Goal: Task Accomplishment & Management: Manage account settings

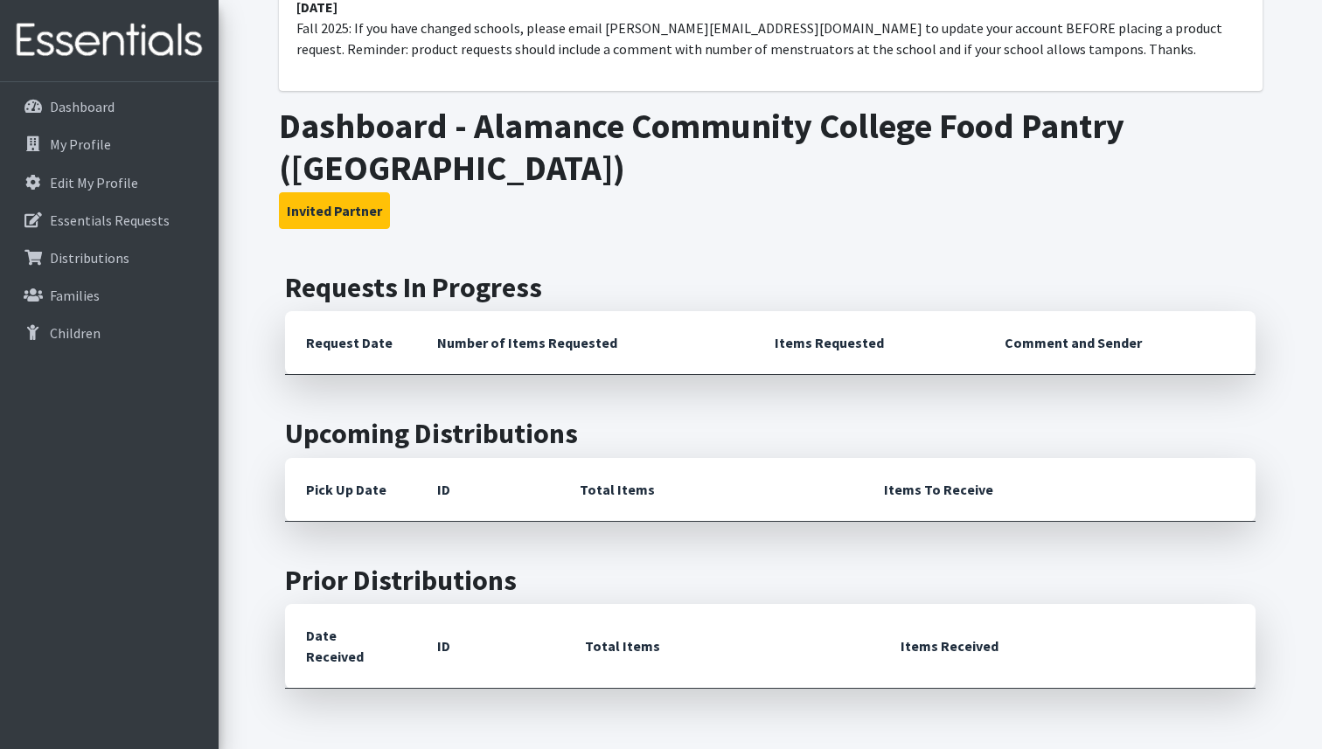
scroll to position [241, 0]
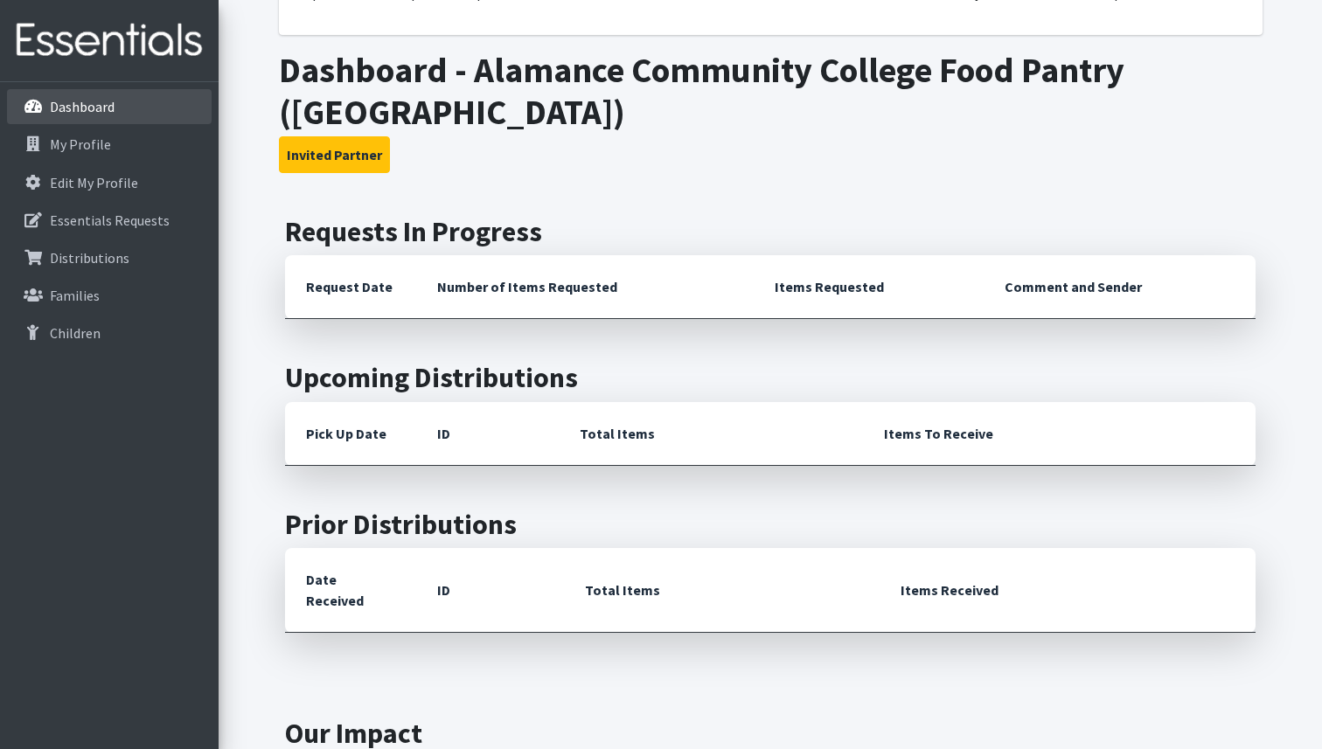
click at [100, 114] on p "Dashboard" at bounding box center [82, 106] width 65 height 17
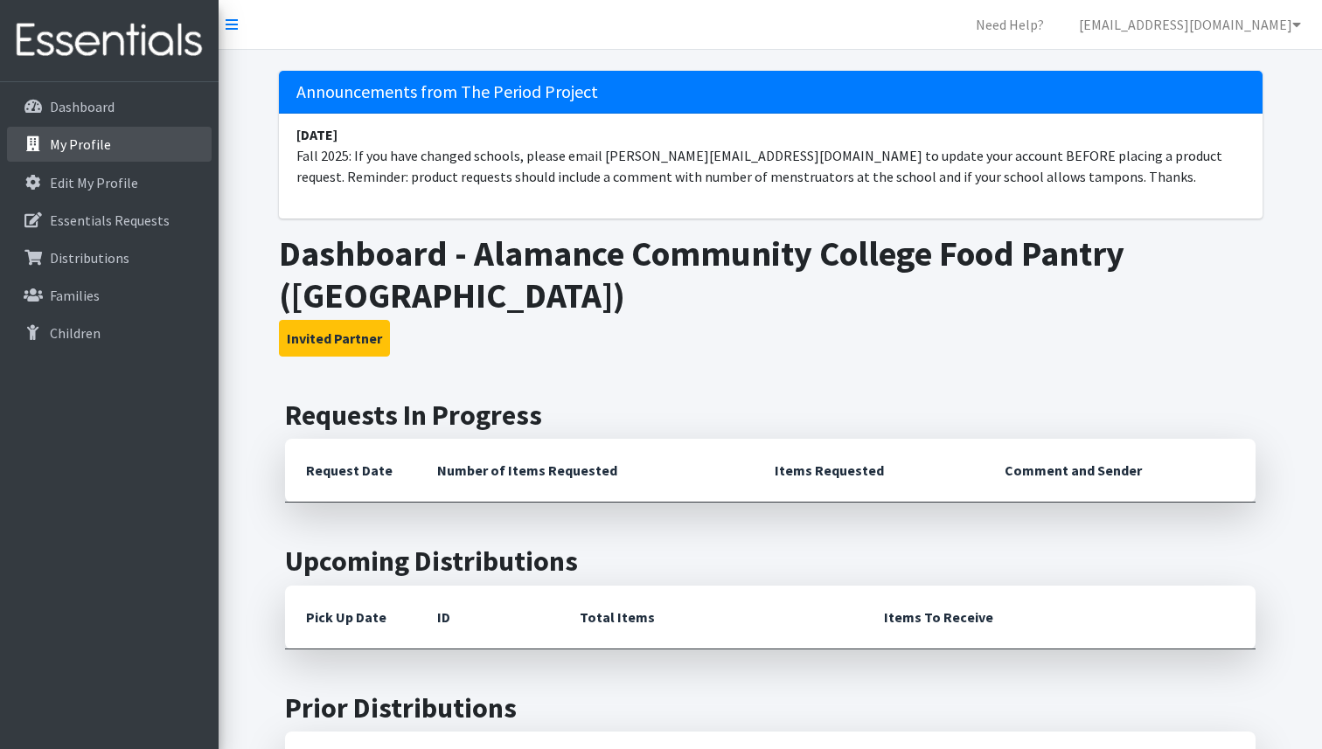
click at [108, 148] on link "My Profile" at bounding box center [109, 144] width 205 height 35
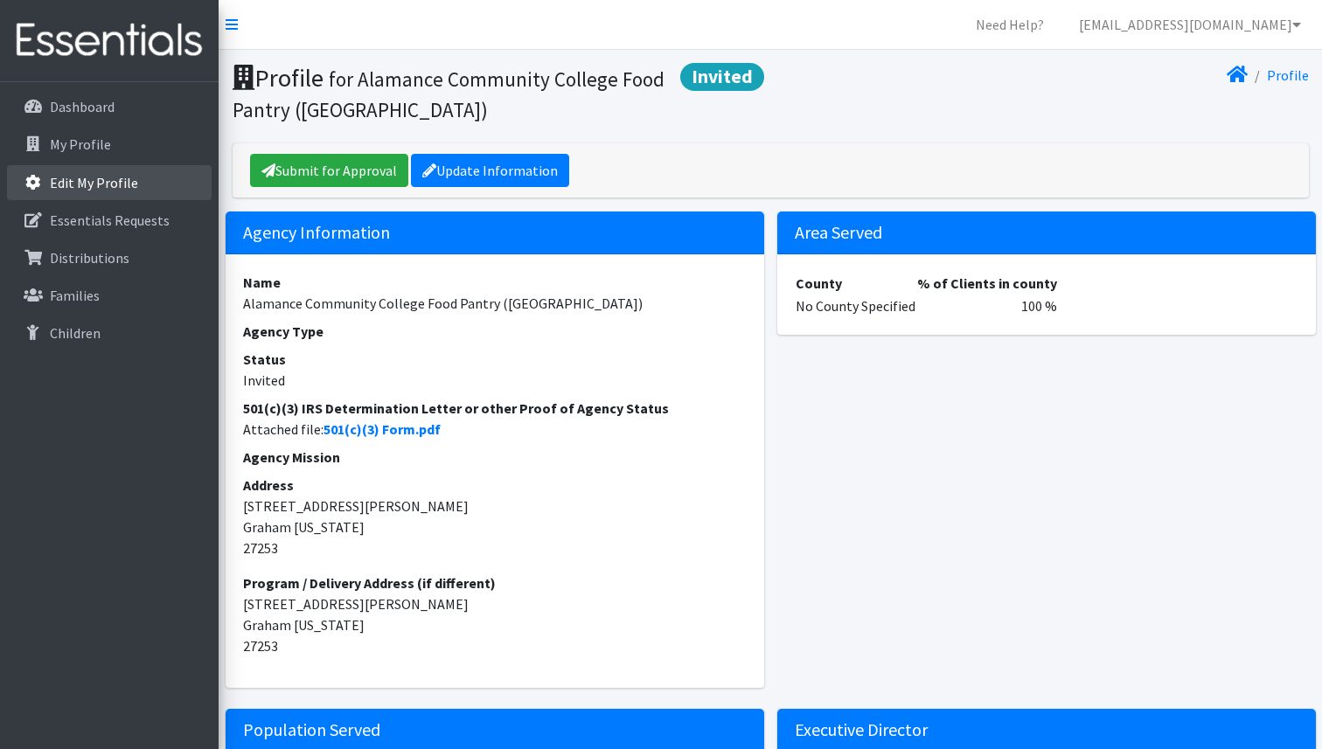
click at [119, 178] on p "Edit My Profile" at bounding box center [94, 182] width 88 height 17
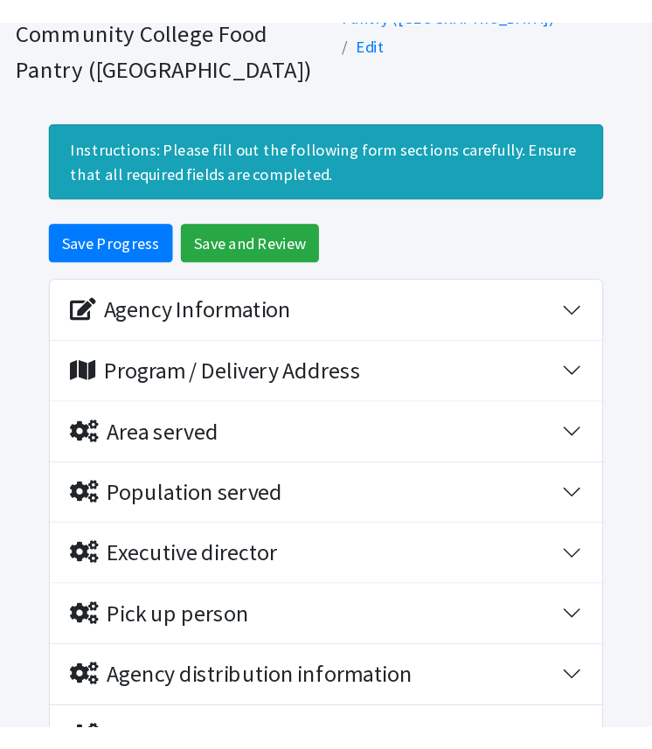
scroll to position [102, 0]
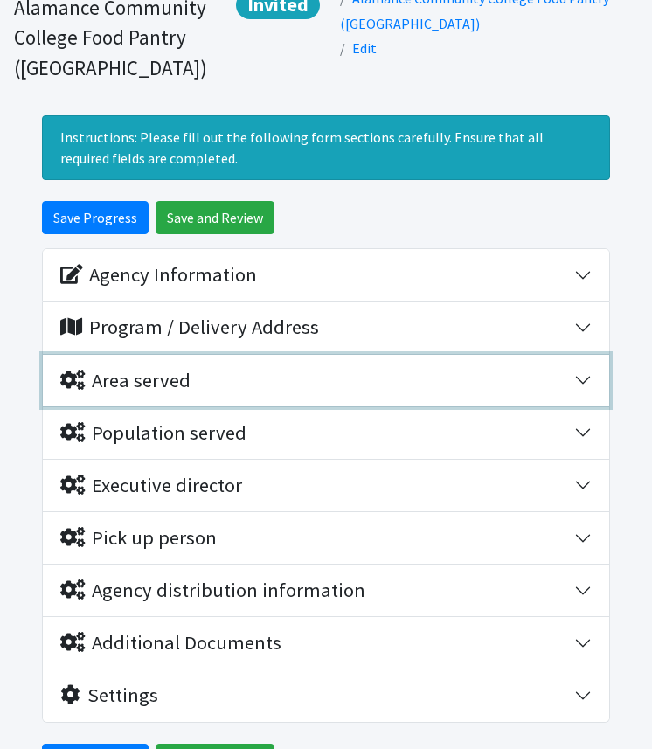
click at [586, 355] on button "Area served" at bounding box center [326, 381] width 567 height 52
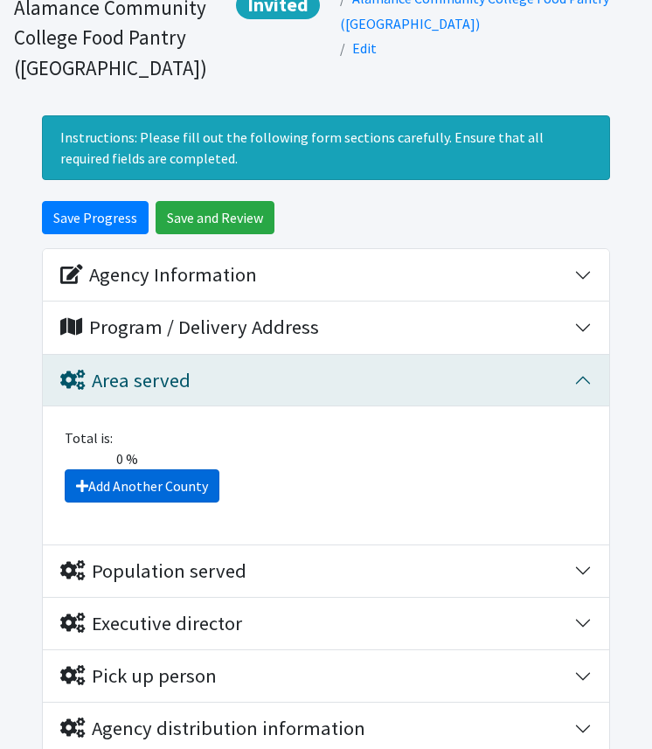
click at [175, 470] on link "Add Another County" at bounding box center [142, 486] width 155 height 33
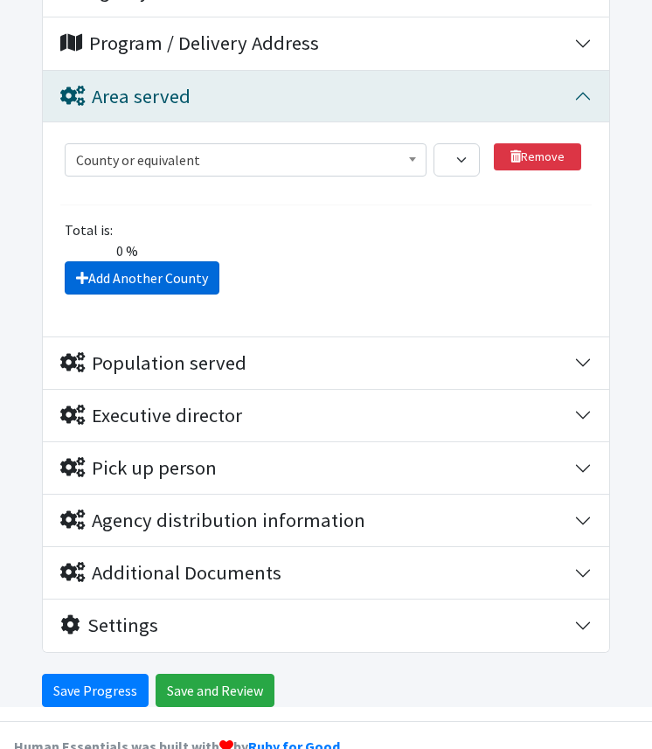
scroll to position [394, 0]
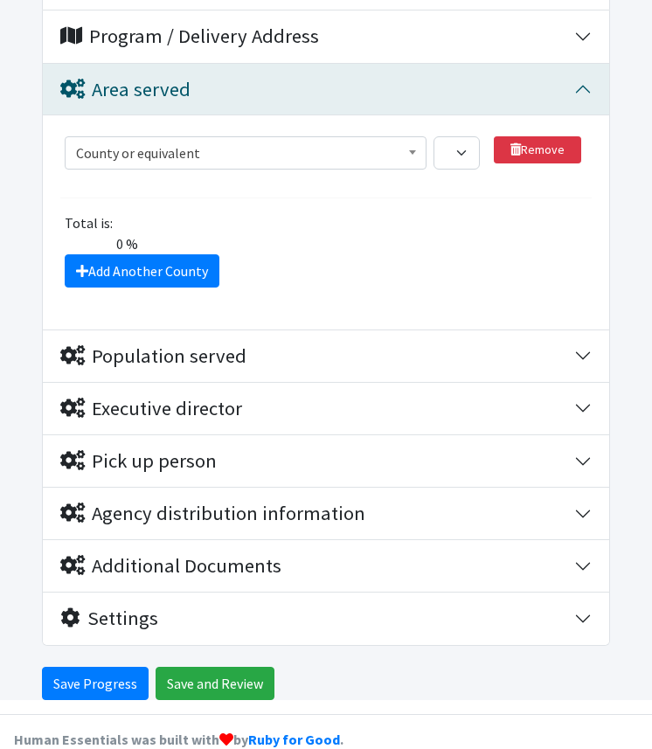
click at [298, 141] on span "County or equivalent" at bounding box center [246, 153] width 340 height 24
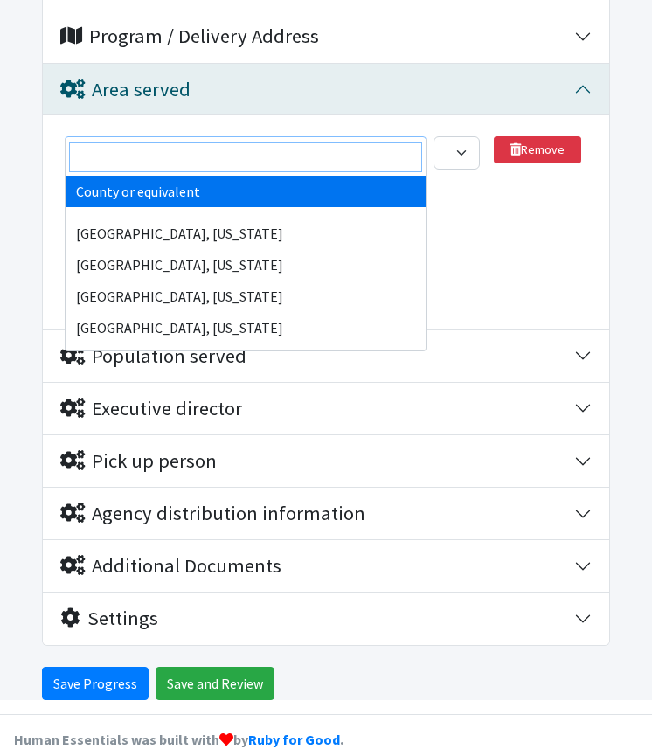
click at [241, 155] on input "search" at bounding box center [246, 158] width 354 height 30
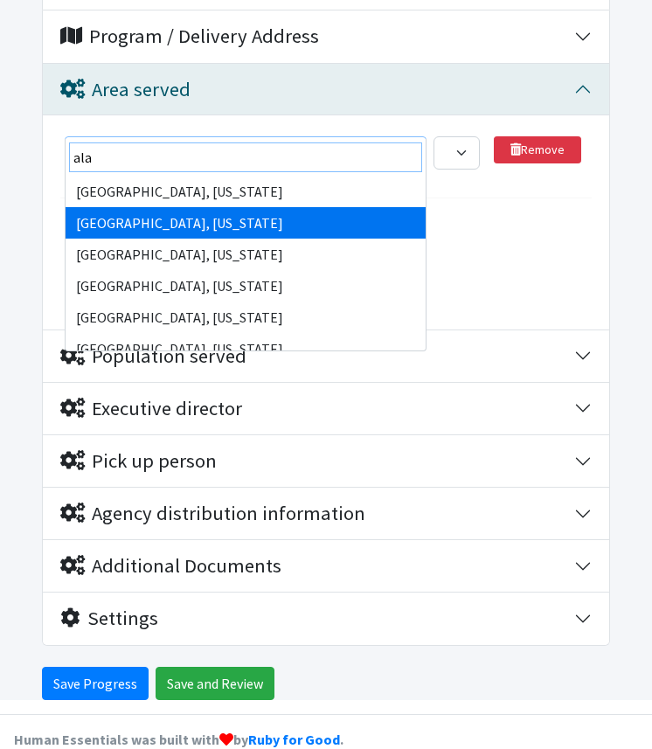
type input "ala"
select select "30"
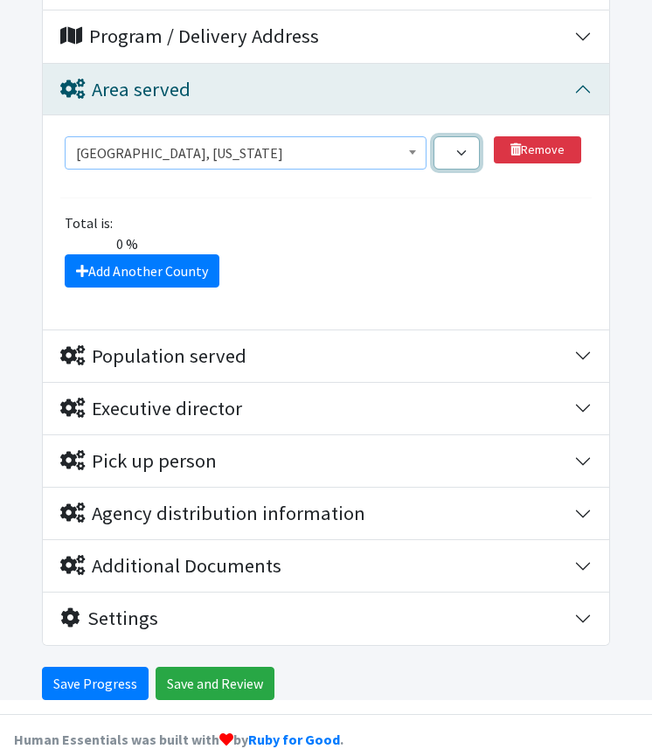
click at [464, 136] on select "1 2 3 4 5 6 7 8 9 10 11 12 13 14 15 16 17 18 19 20 21 22 23 24 25 26 27 28 29 3…" at bounding box center [456, 152] width 45 height 33
select select "70"
click at [434, 136] on select "1 2 3 4 5 6 7 8 9 10 11 12 13 14 15 16 17 18 19 20 21 22 23 24 25 26 27 28 29 3…" at bounding box center [456, 152] width 45 height 33
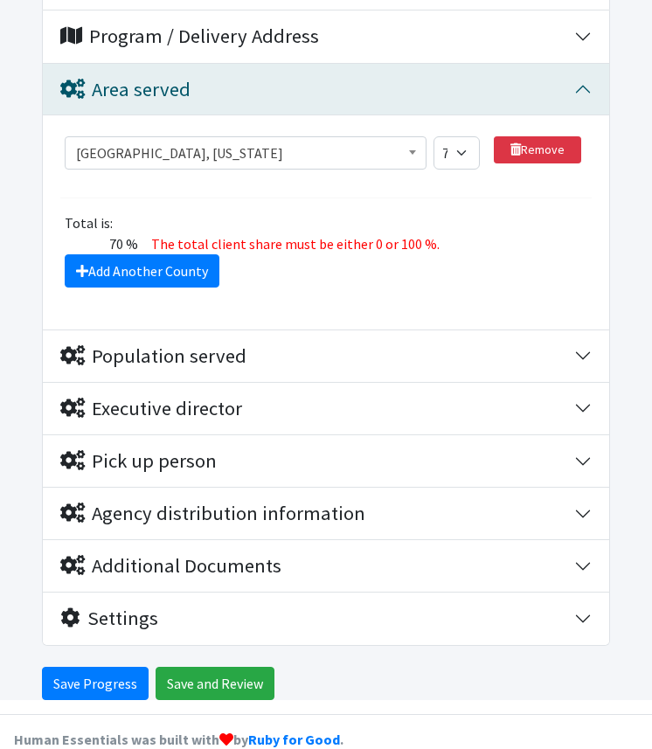
click at [388, 150] on span "County or equivalent [GEOGRAPHIC_DATA], [US_STATE][GEOGRAPHIC_DATA], [US_STATE]…" at bounding box center [246, 159] width 363 height 47
click at [182, 254] on link "Add Another County" at bounding box center [142, 270] width 155 height 33
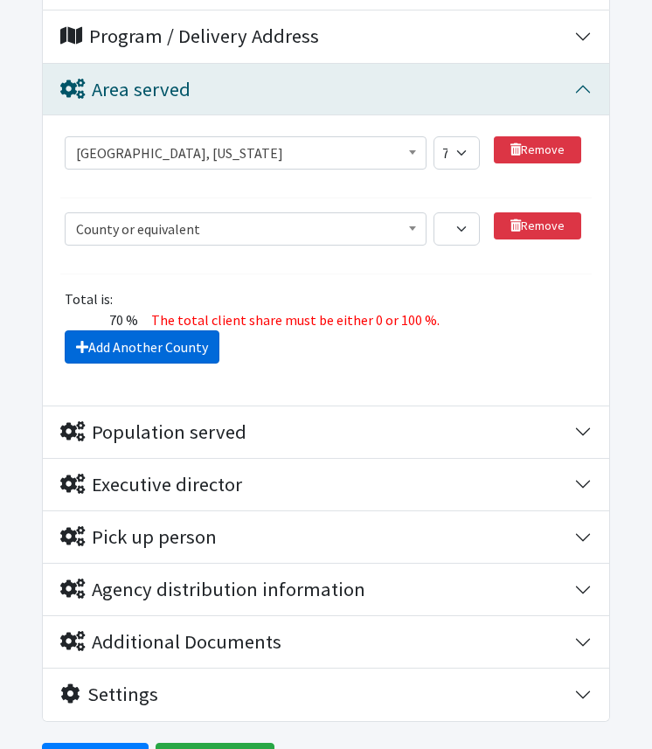
scroll to position [470, 0]
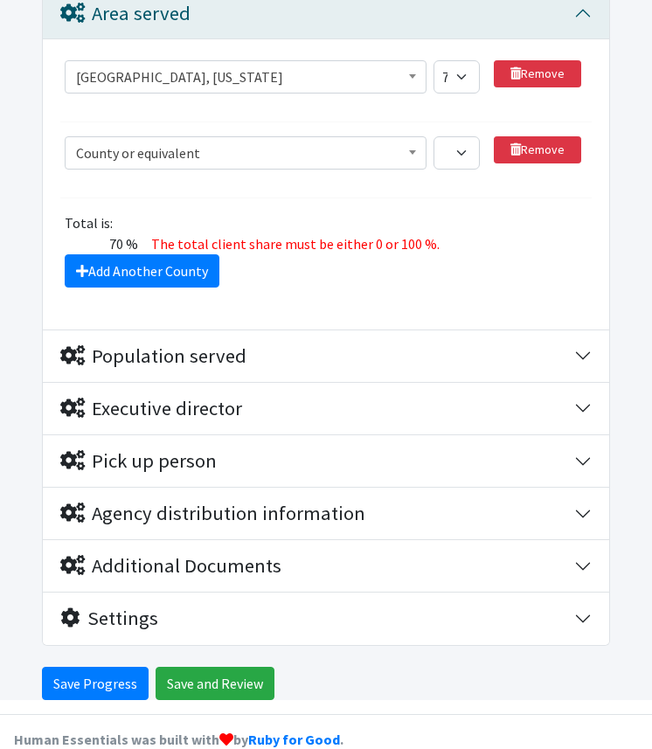
click at [245, 141] on span "County or equivalent" at bounding box center [246, 153] width 340 height 24
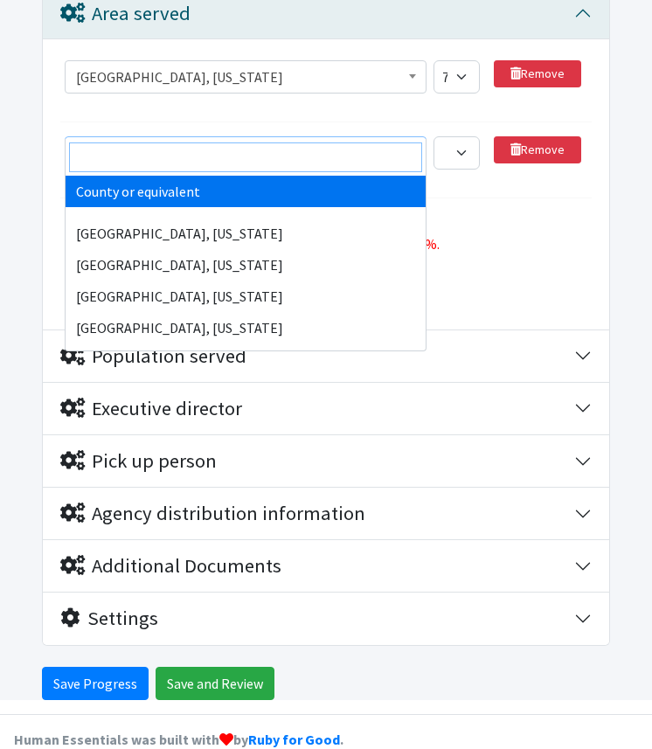
click at [241, 155] on input "search" at bounding box center [246, 158] width 354 height 30
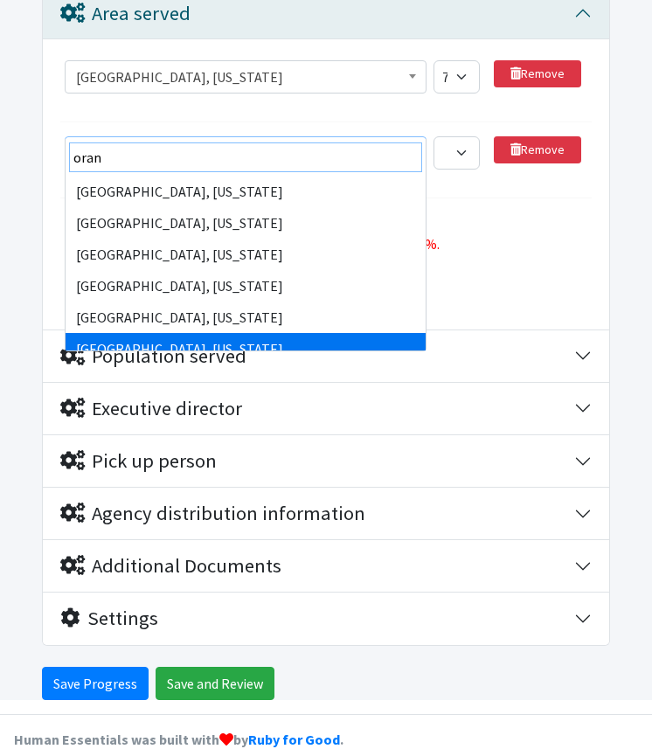
type input "oran"
select select "2183"
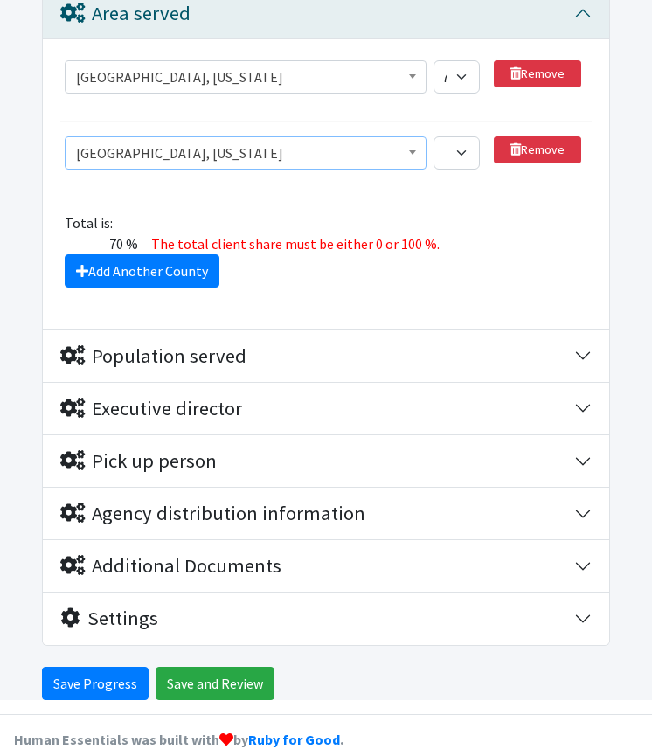
click at [309, 157] on section "County or equivalent [GEOGRAPHIC_DATA], [US_STATE][GEOGRAPHIC_DATA], [US_STATE]…" at bounding box center [326, 167] width 532 height 62
click at [163, 254] on link "Add Another County" at bounding box center [142, 270] width 155 height 33
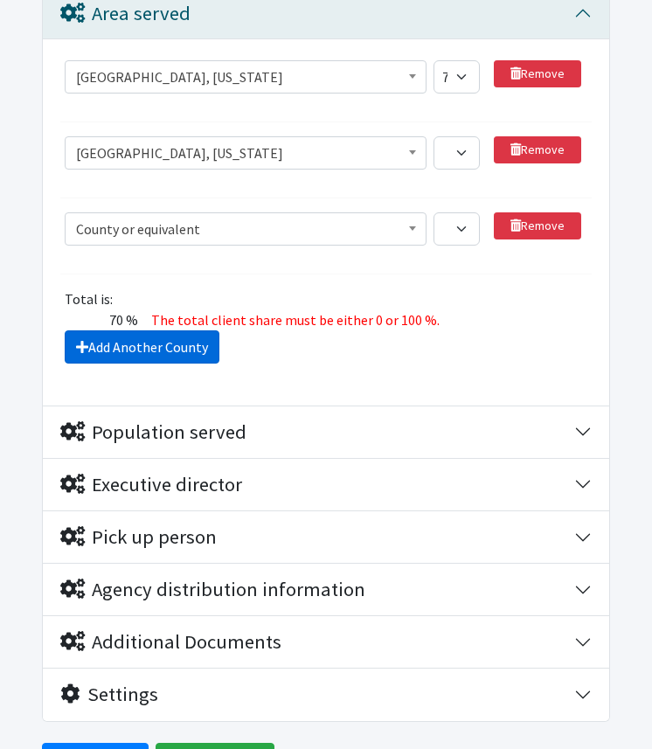
scroll to position [546, 0]
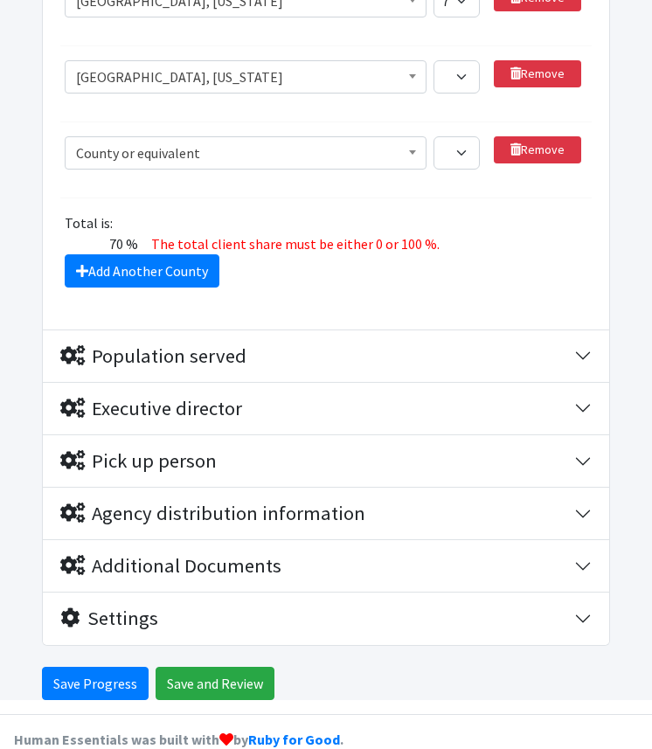
click at [236, 141] on span "County or equivalent" at bounding box center [246, 153] width 340 height 24
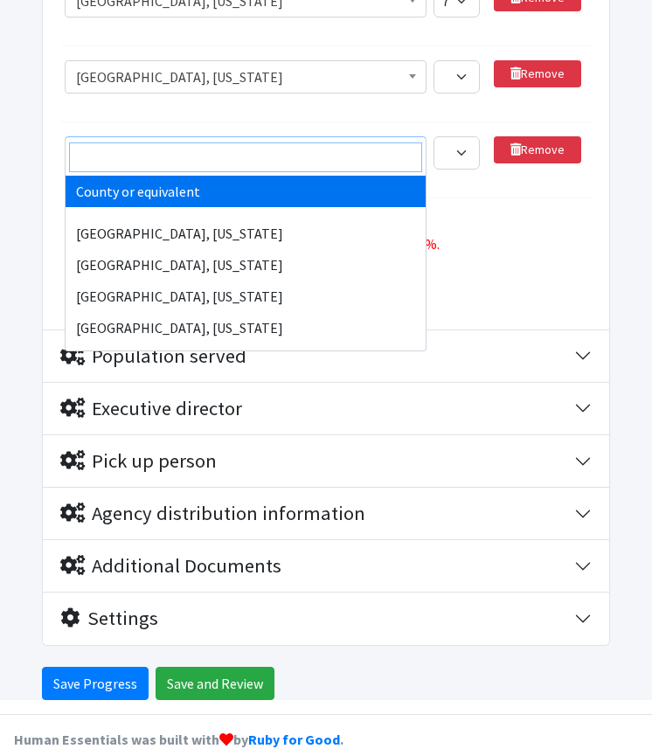
click at [237, 158] on input "search" at bounding box center [246, 158] width 354 height 30
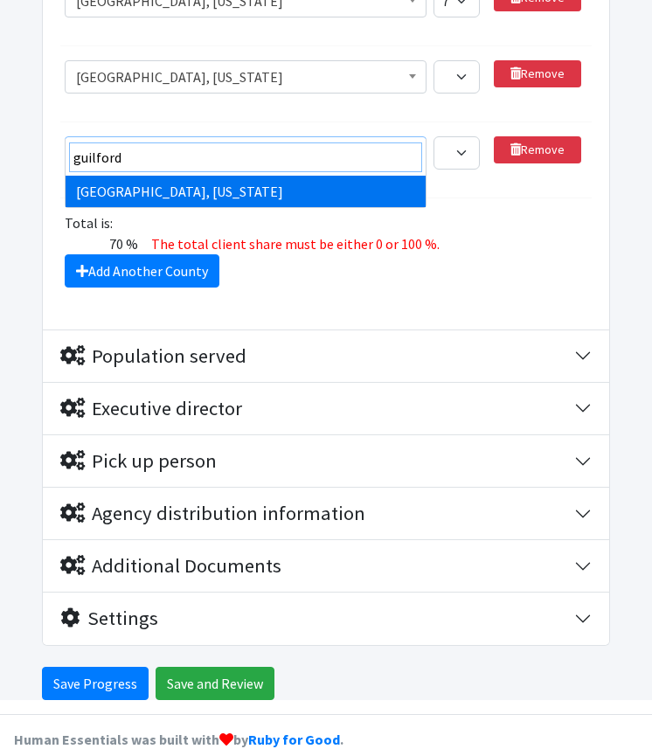
type input "guilford"
select select "1163"
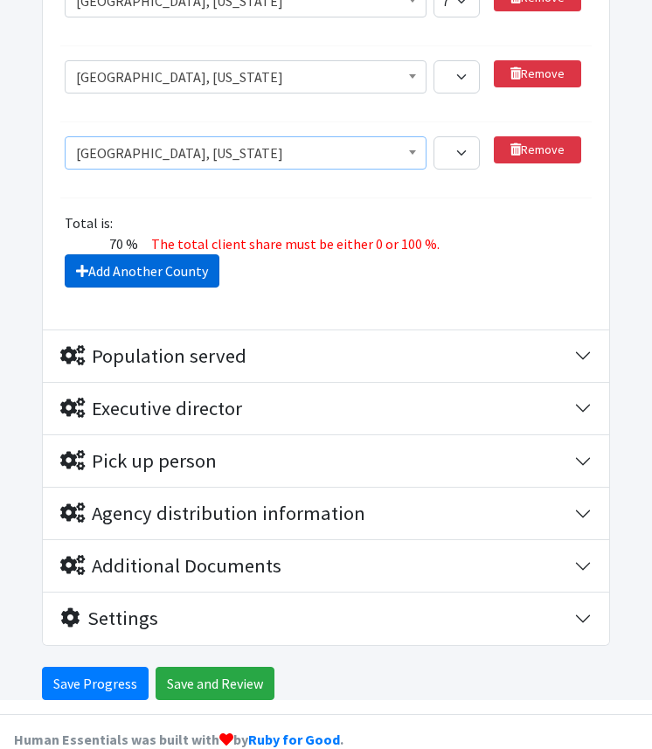
click at [197, 254] on link "Add Another County" at bounding box center [142, 270] width 155 height 33
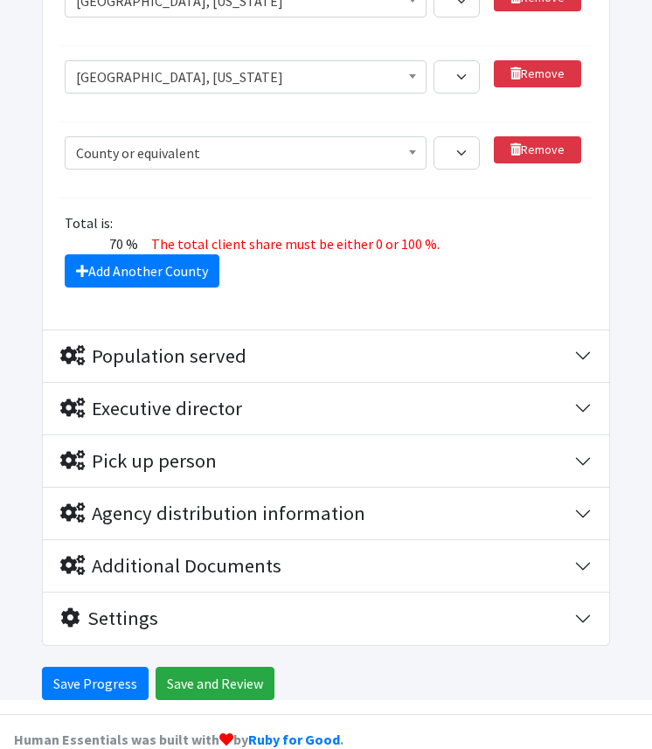
click at [263, 141] on span "County or equivalent" at bounding box center [246, 153] width 340 height 24
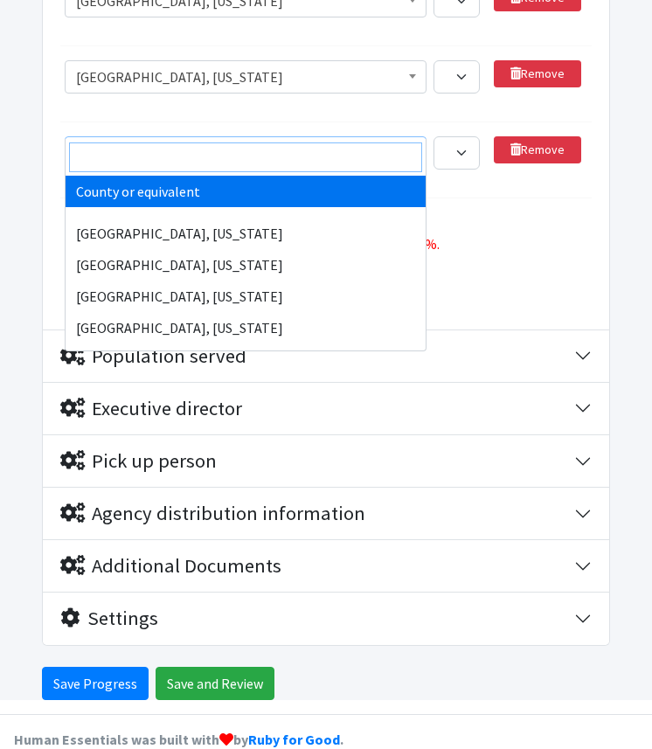
click at [257, 154] on input "search" at bounding box center [246, 158] width 354 height 30
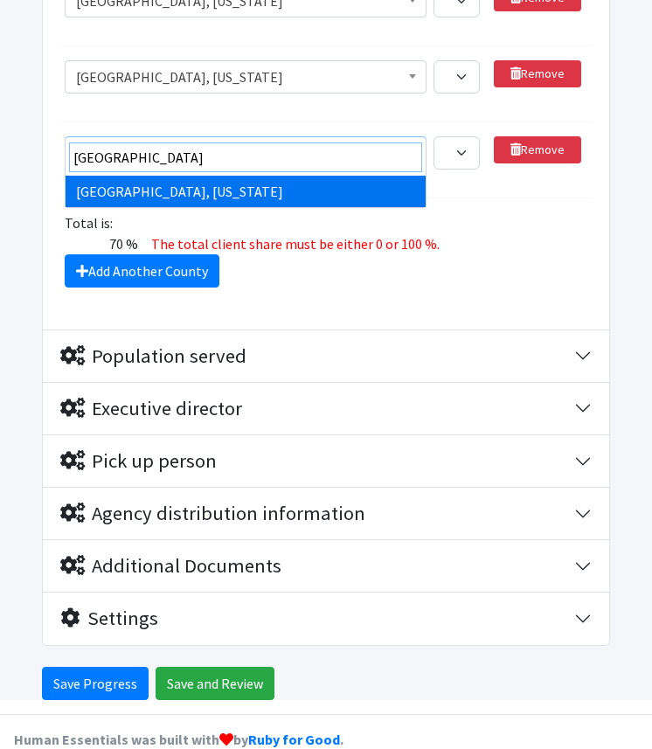
type input "[GEOGRAPHIC_DATA]"
select select "850"
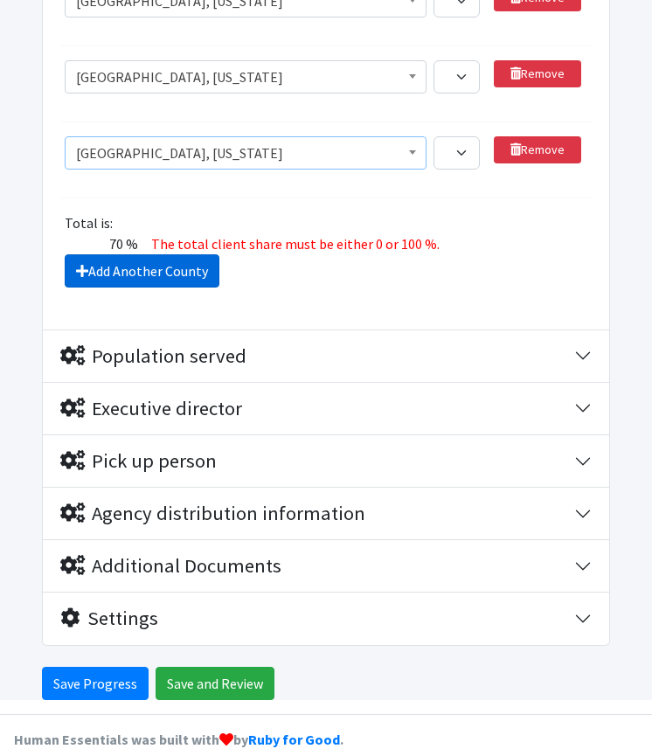
click at [168, 254] on link "Add Another County" at bounding box center [142, 270] width 155 height 33
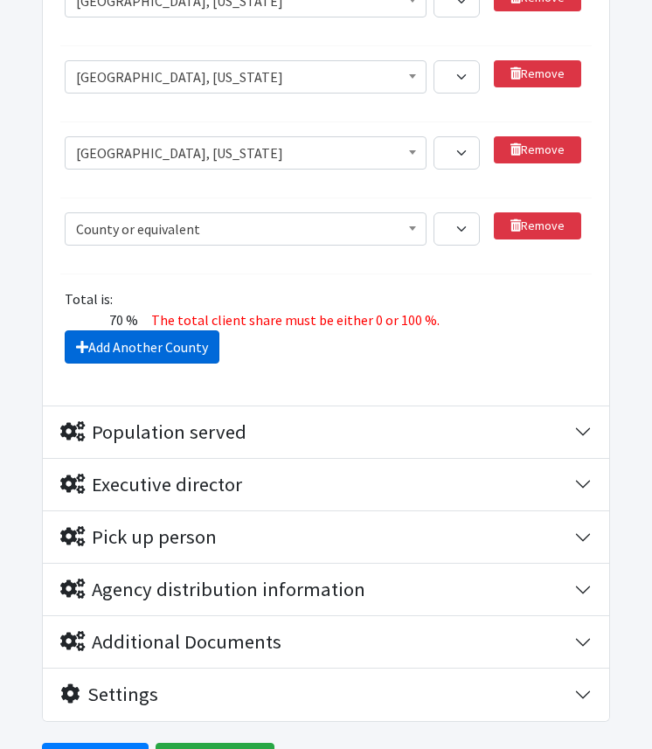
scroll to position [698, 0]
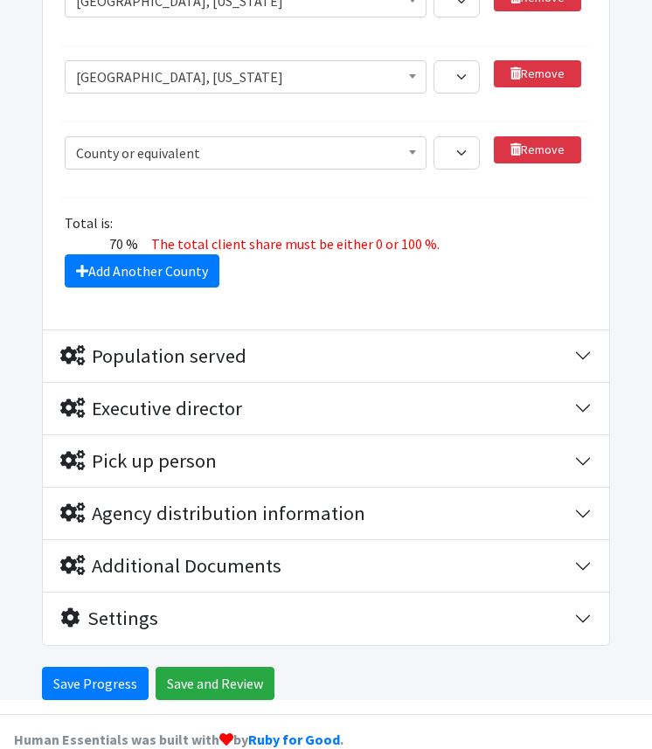
click at [210, 141] on span "County or equivalent" at bounding box center [246, 153] width 340 height 24
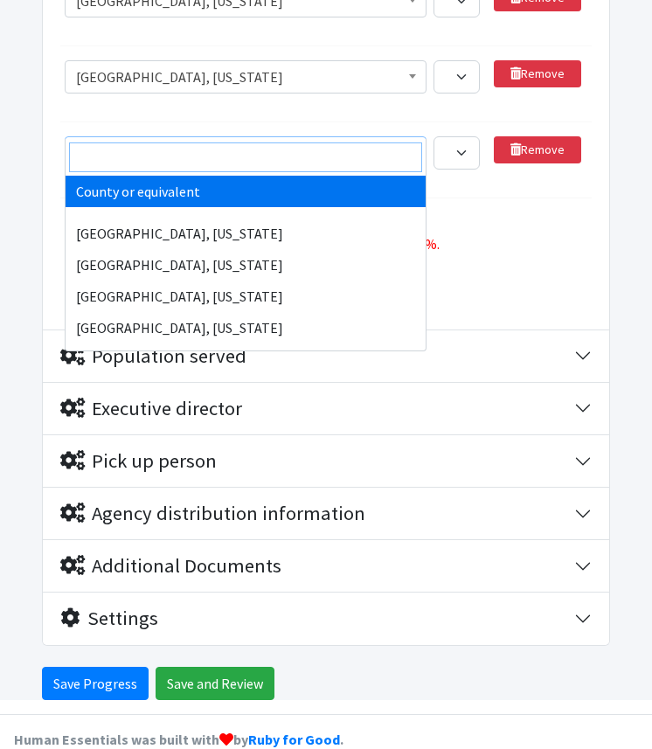
click at [208, 164] on input "search" at bounding box center [246, 158] width 354 height 30
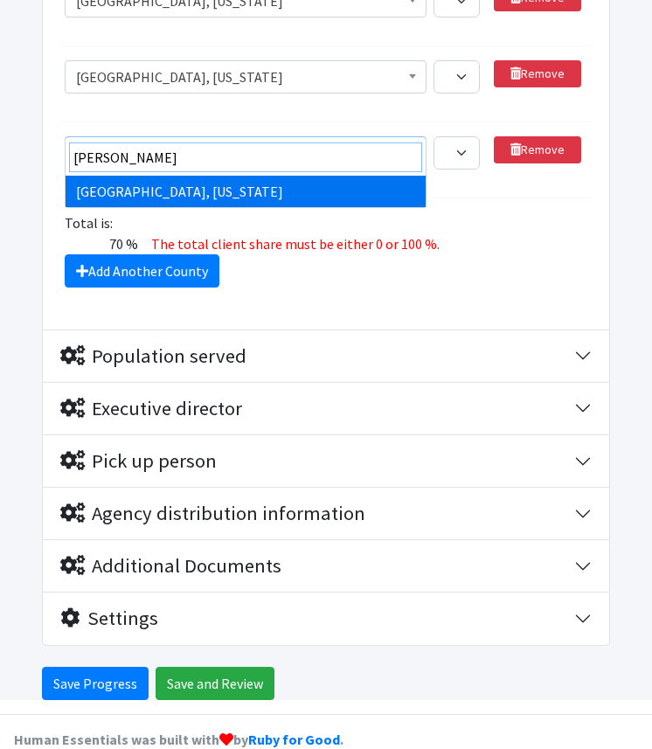
type input "[PERSON_NAME]"
select select "441"
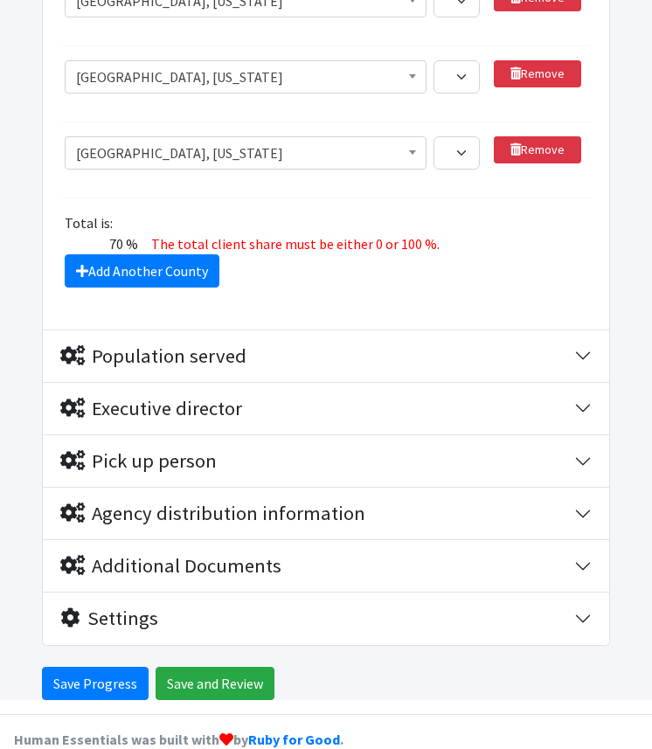
click at [233, 174] on fieldset "County or equivalent [GEOGRAPHIC_DATA], [US_STATE][GEOGRAPHIC_DATA], [US_STATE]…" at bounding box center [326, 56] width 532 height 463
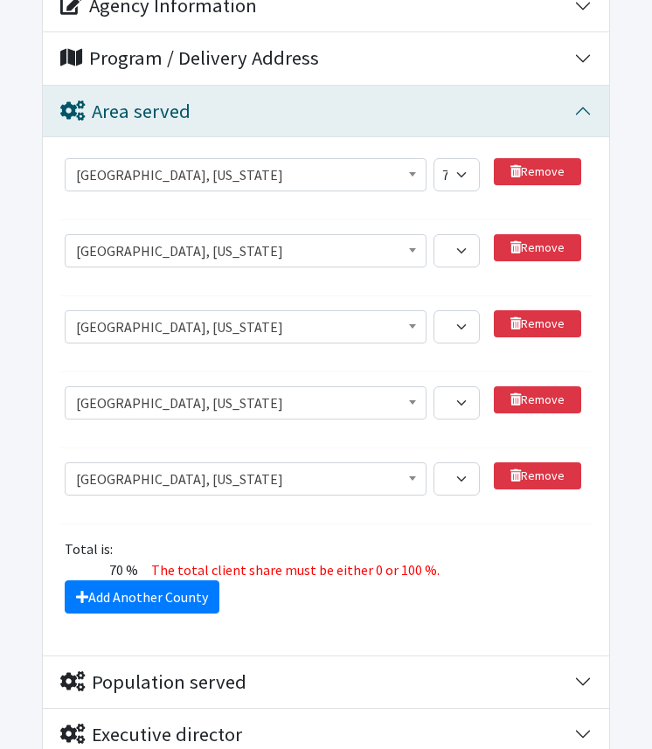
scroll to position [368, 0]
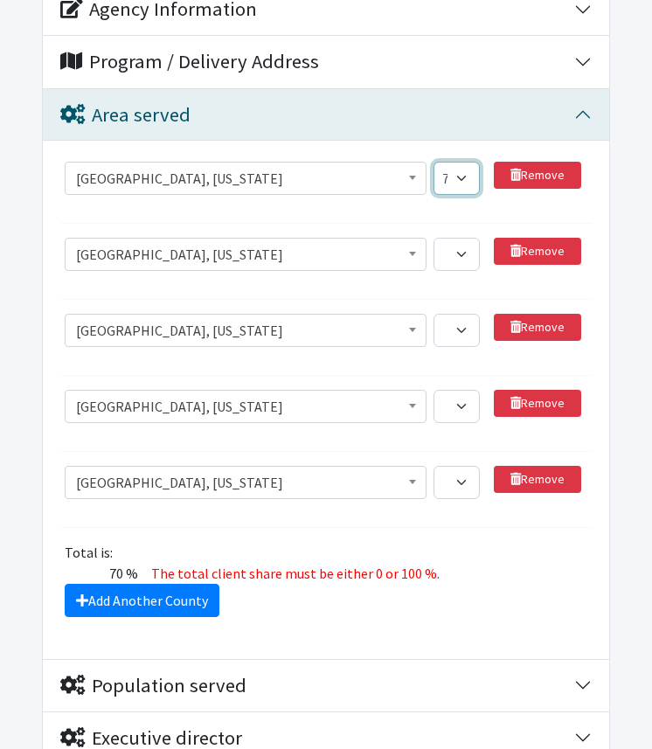
click at [456, 162] on select "1 2 3 4 5 6 7 8 9 10 11 12 13 14 15 16 17 18 19 20 21 22 23 24 25 26 27 28 29 3…" at bounding box center [456, 178] width 45 height 33
click at [434, 162] on select "1 2 3 4 5 6 7 8 9 10 11 12 13 14 15 16 17 18 19 20 21 22 23 24 25 26 27 28 29 3…" at bounding box center [456, 178] width 45 height 33
click at [462, 162] on select "1 2 3 4 5 6 7 8 9 10 11 12 13 14 15 16 17 18 19 20 21 22 23 24 25 26 27 28 29 3…" at bounding box center [456, 178] width 45 height 33
click at [434, 162] on select "1 2 3 4 5 6 7 8 9 10 11 12 13 14 15 16 17 18 19 20 21 22 23 24 25 26 27 28 29 3…" at bounding box center [456, 178] width 45 height 33
click at [452, 238] on select "1 2 3 4 5 6 7 8 9 10 11 12 13 14 15 16 17 18 19 20 21 22 23 24 25 26 27 28 29 3…" at bounding box center [456, 254] width 45 height 33
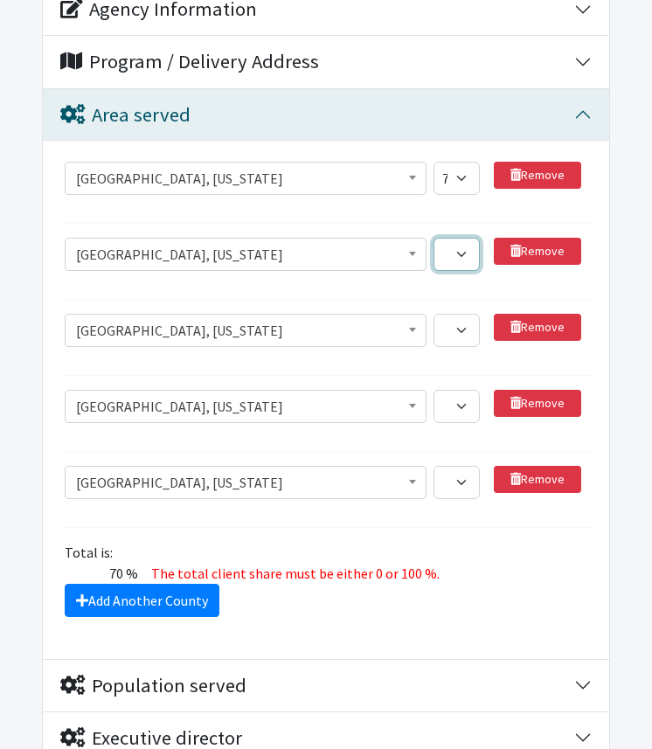
select select "10"
click at [434, 238] on select "1 2 3 4 5 6 7 8 9 10 11 12 13 14 15 16 17 18 19 20 21 22 23 24 25 26 27 28 29 3…" at bounding box center [456, 254] width 45 height 33
click at [448, 314] on select "1 2 3 4 5 6 7 8 9 10 11 12 13 14 15 16 17 18 19 20 21 22 23 24 25 26 27 28 29 3…" at bounding box center [456, 330] width 45 height 33
select select "6"
click at [434, 314] on select "1 2 3 4 5 6 7 8 9 10 11 12 13 14 15 16 17 18 19 20 21 22 23 24 25 26 27 28 29 3…" at bounding box center [456, 330] width 45 height 33
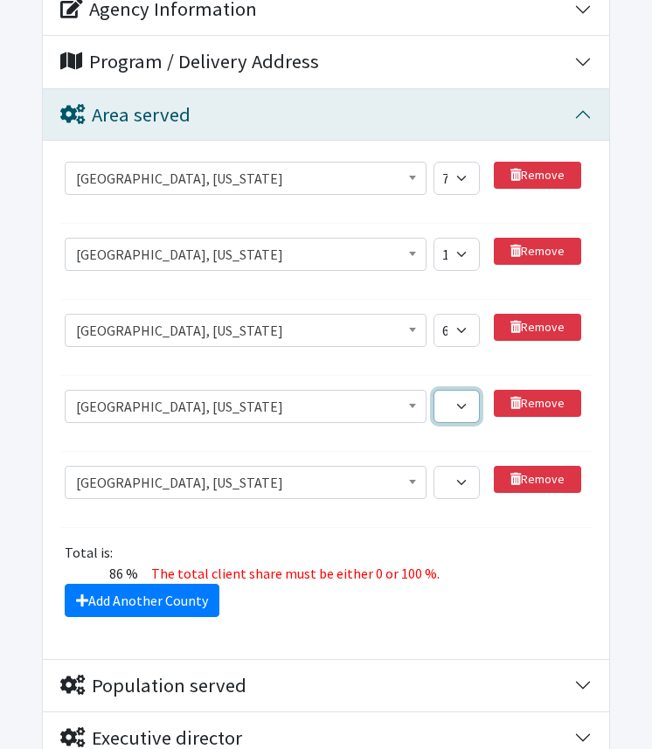
click at [457, 390] on select "1 2 3 4 5 6 7 8 9 10 11 12 13 14 15 16 17 18 19 20 21 22 23 24 25 26 27 28 29 3…" at bounding box center [456, 406] width 45 height 33
select select "2"
click at [434, 390] on select "1 2 3 4 5 6 7 8 9 10 11 12 13 14 15 16 17 18 19 20 21 22 23 24 25 26 27 28 29 3…" at bounding box center [456, 406] width 45 height 33
click at [462, 466] on select "1 2 3 4 5 6 7 8 9 10 11 12 13 14 15 16 17 18 19 20 21 22 23 24 25 26 27 28 29 3…" at bounding box center [456, 482] width 45 height 33
select select "1"
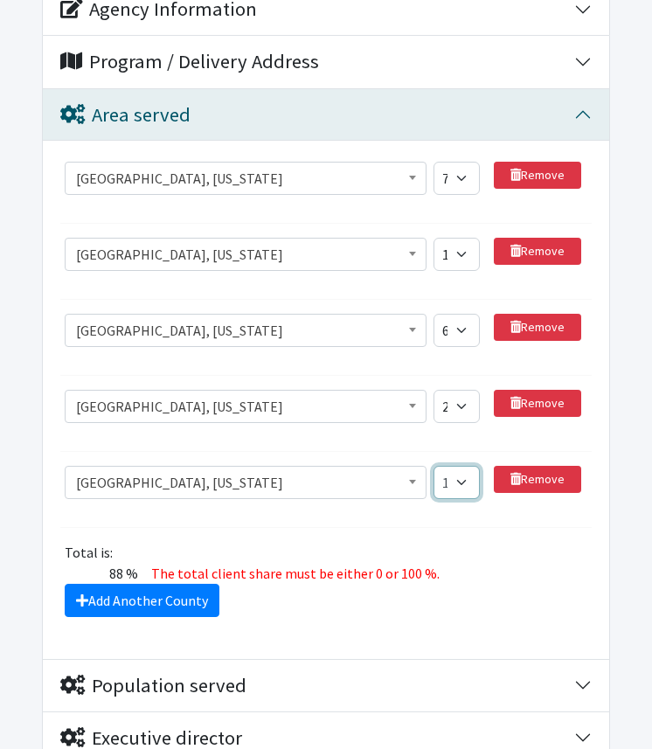
click at [434, 466] on select "1 2 3 4 5 6 7 8 9 10 11 12 13 14 15 16 17 18 19 20 21 22 23 24 25 26 27 28 29 3…" at bounding box center [456, 482] width 45 height 33
click at [437, 504] on fieldset "County or equivalent [GEOGRAPHIC_DATA], [US_STATE][GEOGRAPHIC_DATA], [US_STATE]…" at bounding box center [326, 386] width 532 height 463
click at [445, 162] on select "1 2 3 4 5 6 7 8 9 10 11 12 13 14 15 16 17 18 19 20 21 22 23 24 25 26 27 28 29 3…" at bounding box center [456, 178] width 45 height 33
select select "75"
click at [434, 162] on select "1 2 3 4 5 6 7 8 9 10 11 12 13 14 15 16 17 18 19 20 21 22 23 24 25 26 27 28 29 3…" at bounding box center [456, 178] width 45 height 33
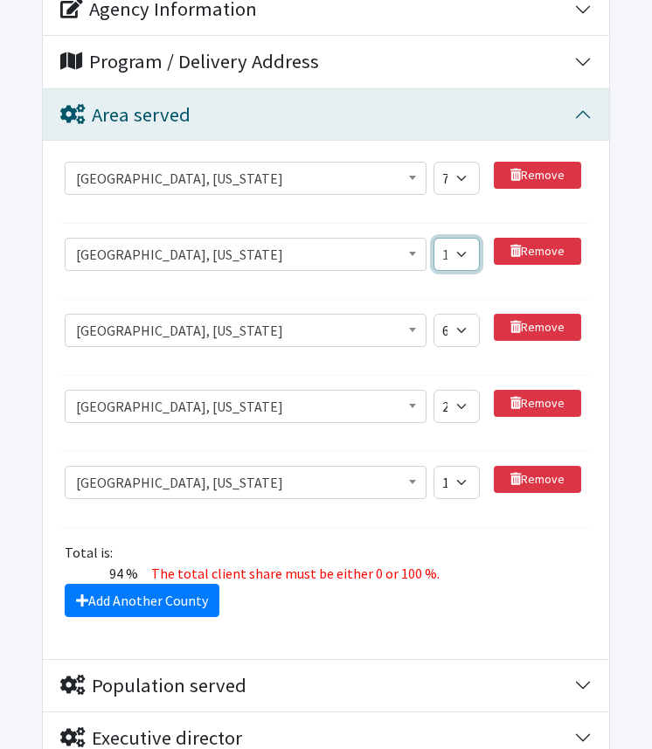
click at [458, 238] on select "1 2 3 4 5 6 7 8 9 10 11 12 13 14 15 16 17 18 19 20 21 22 23 24 25 26 27 28 29 3…" at bounding box center [456, 254] width 45 height 33
select select "12"
click at [434, 238] on select "1 2 3 4 5 6 7 8 9 10 11 12 13 14 15 16 17 18 19 20 21 22 23 24 25 26 27 28 29 3…" at bounding box center [456, 254] width 45 height 33
click at [457, 314] on select "1 2 3 4 5 6 7 8 9 10 11 12 13 14 15 16 17 18 19 20 21 22 23 24 25 26 27 28 29 3…" at bounding box center [456, 330] width 45 height 33
click at [452, 314] on select "1 2 3 4 5 6 7 8 9 10 11 12 13 14 15 16 17 18 19 20 21 22 23 24 25 26 27 28 29 3…" at bounding box center [456, 330] width 45 height 33
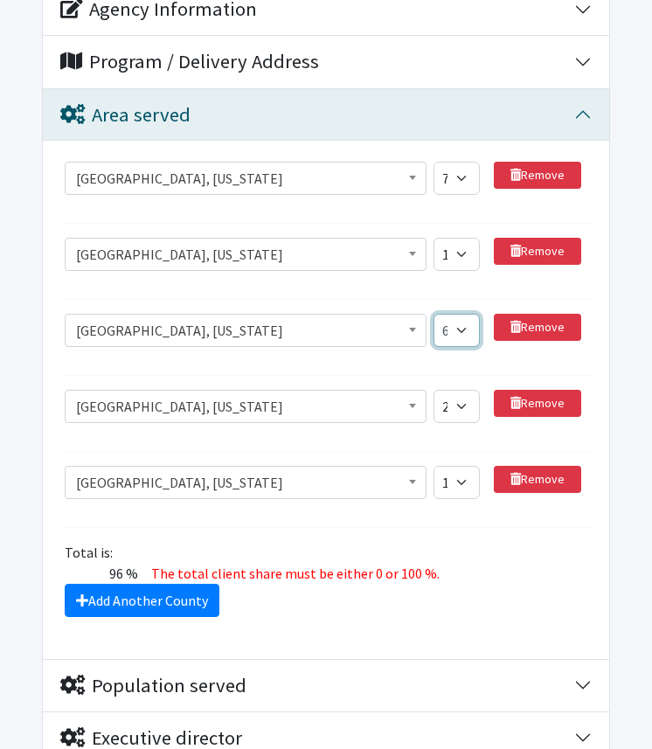
select select "7"
click at [434, 314] on select "1 2 3 4 5 6 7 8 9 10 11 12 13 14 15 16 17 18 19 20 21 22 23 24 25 26 27 28 29 3…" at bounding box center [456, 330] width 45 height 33
click at [443, 390] on select "1 2 3 4 5 6 7 8 9 10 11 12 13 14 15 16 17 18 19 20 21 22 23 24 25 26 27 28 29 3…" at bounding box center [456, 406] width 45 height 33
select select "3"
click at [434, 390] on select "1 2 3 4 5 6 7 8 9 10 11 12 13 14 15 16 17 18 19 20 21 22 23 24 25 26 27 28 29 3…" at bounding box center [456, 406] width 45 height 33
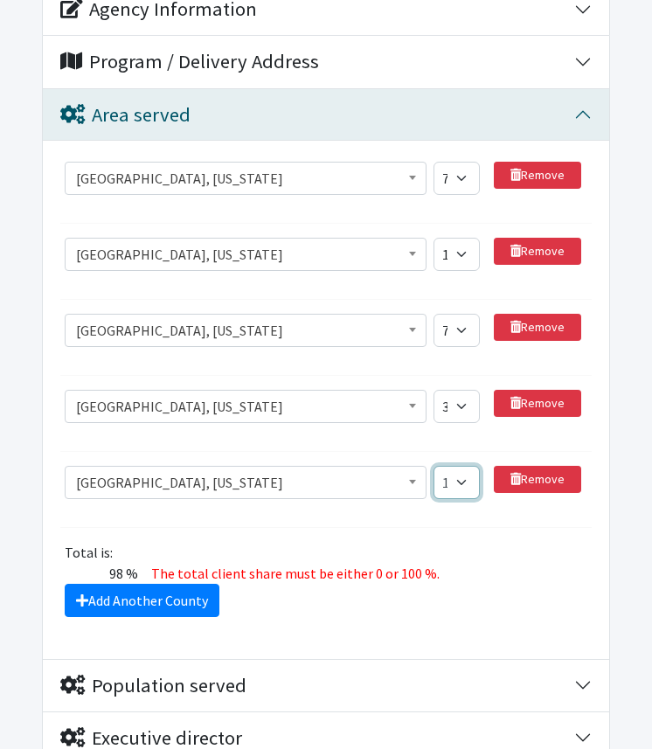
click at [450, 466] on select "1 2 3 4 5 6 7 8 9 10 11 12 13 14 15 16 17 18 19 20 21 22 23 24 25 26 27 28 29 3…" at bounding box center [456, 482] width 45 height 33
select select "2"
click at [434, 466] on select "1 2 3 4 5 6 7 8 9 10 11 12 13 14 15 16 17 18 19 20 21 22 23 24 25 26 27 28 29 3…" at bounding box center [456, 482] width 45 height 33
click at [459, 162] on select "1 2 3 4 5 6 7 8 9 10 11 12 13 14 15 16 17 18 19 20 21 22 23 24 25 26 27 28 29 3…" at bounding box center [456, 178] width 45 height 33
select select "76"
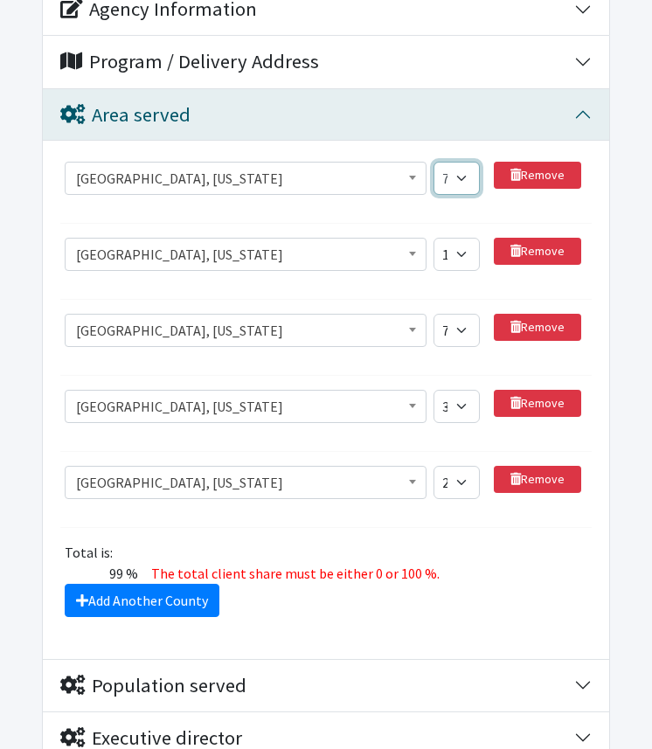
click at [434, 162] on select "1 2 3 4 5 6 7 8 9 10 11 12 13 14 15 16 17 18 19 20 21 22 23 24 25 26 27 28 29 3…" at bounding box center [456, 178] width 45 height 33
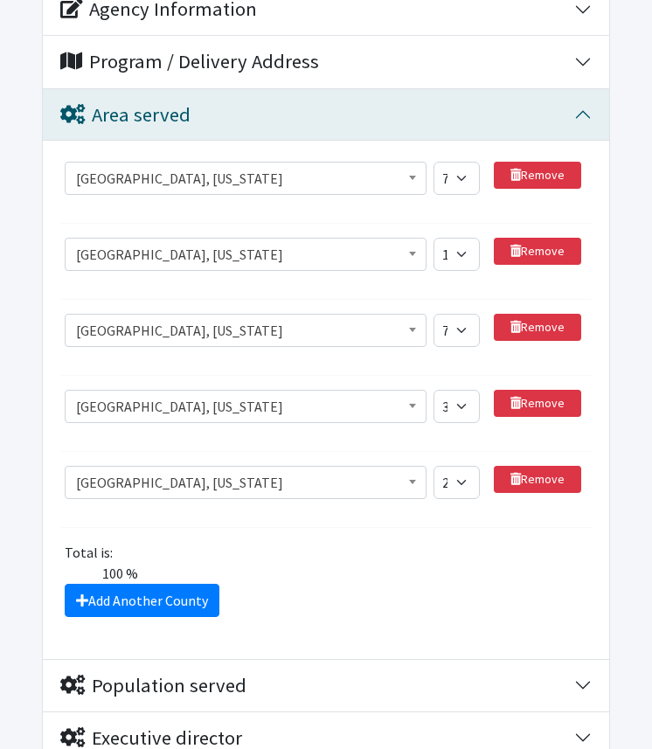
click at [387, 181] on section "County or equivalent [GEOGRAPHIC_DATA], [US_STATE][GEOGRAPHIC_DATA], [US_STATE]…" at bounding box center [326, 193] width 532 height 62
click at [248, 502] on fieldset "County or equivalent [GEOGRAPHIC_DATA], [US_STATE][GEOGRAPHIC_DATA], [US_STATE]…" at bounding box center [326, 386] width 532 height 463
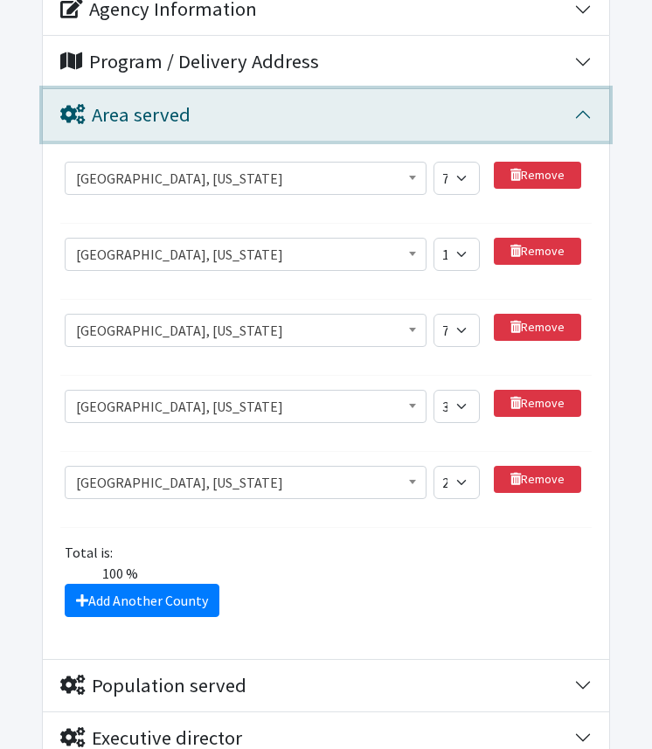
click at [584, 89] on button "Area served" at bounding box center [326, 115] width 567 height 52
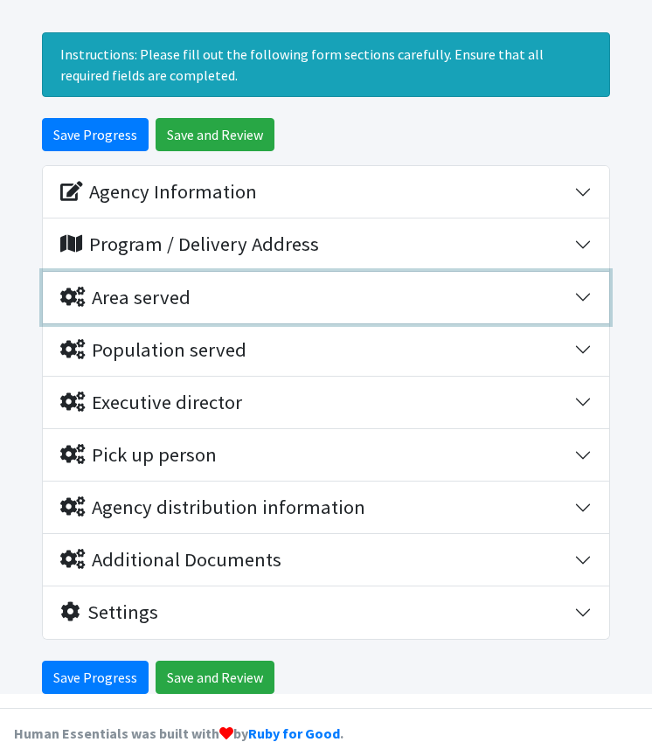
scroll to position [179, 0]
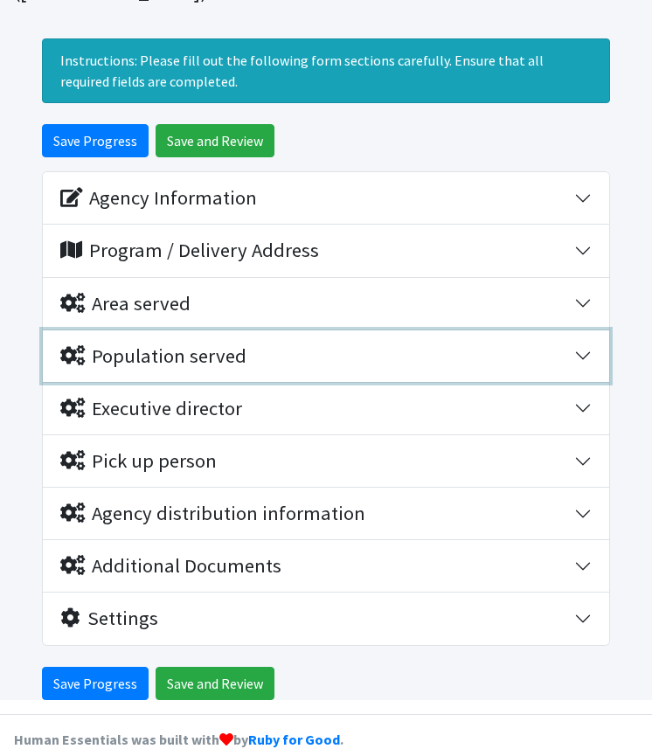
click at [305, 345] on div "Population served" at bounding box center [317, 357] width 514 height 24
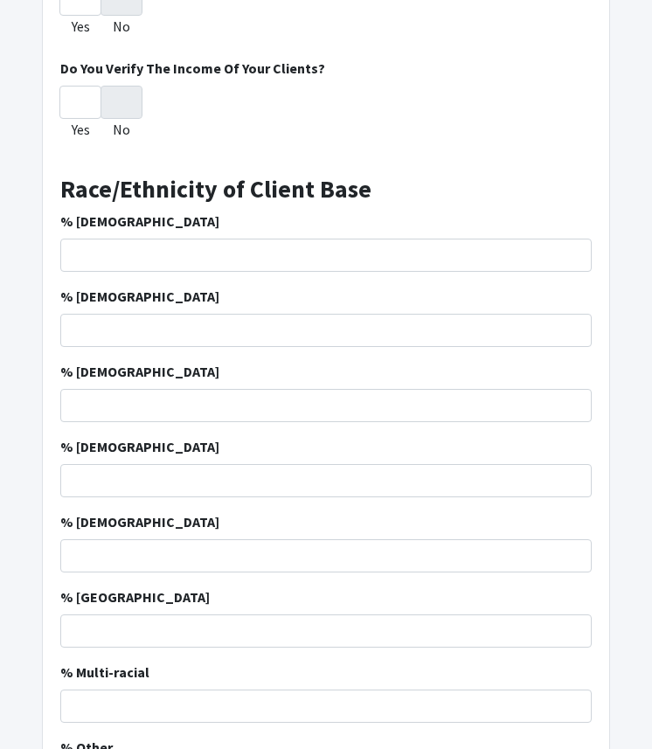
scroll to position [623, 0]
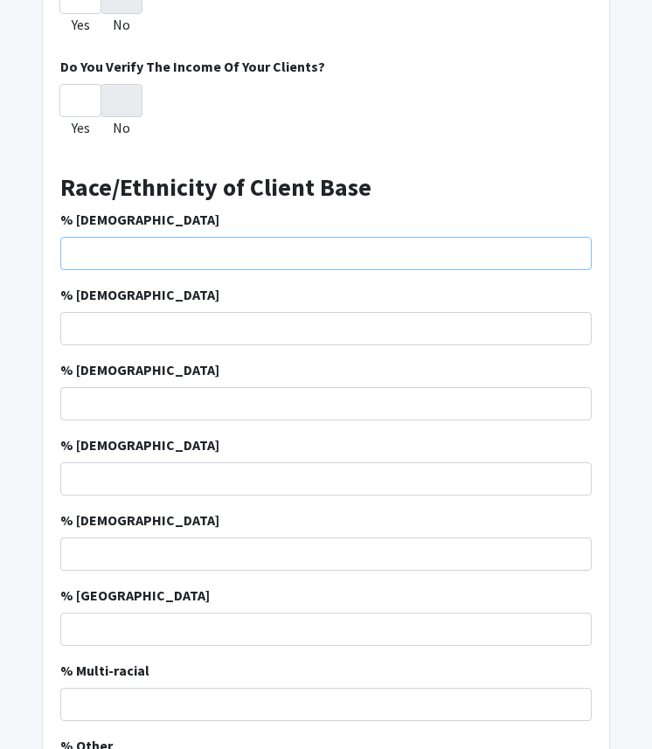
click at [306, 237] on input "% [DEMOGRAPHIC_DATA]" at bounding box center [326, 253] width 532 height 33
click at [300, 237] on input "% [DEMOGRAPHIC_DATA]" at bounding box center [326, 253] width 532 height 33
type input "19"
click at [467, 312] on input "% [DEMOGRAPHIC_DATA]" at bounding box center [326, 328] width 532 height 33
type input "47"
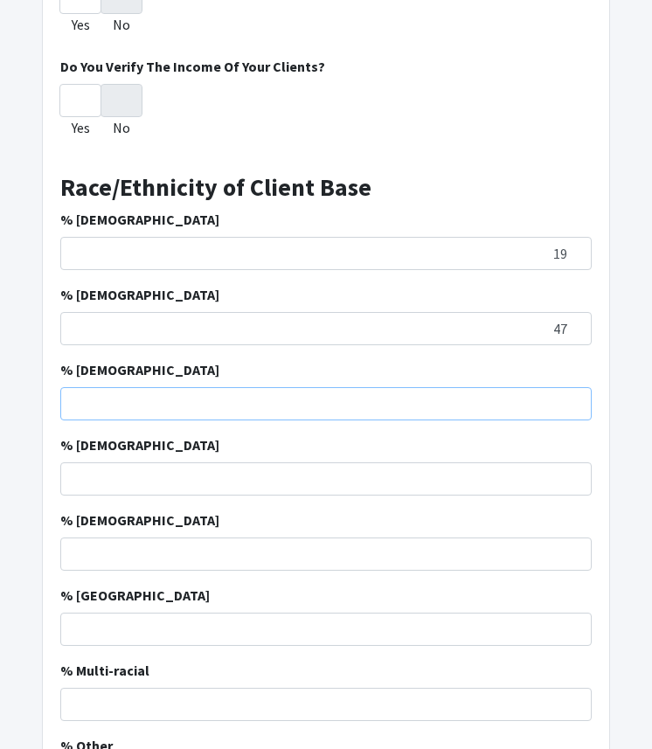
click at [446, 389] on input "% [DEMOGRAPHIC_DATA]" at bounding box center [326, 403] width 532 height 33
type input "23"
click at [459, 463] on input "% [DEMOGRAPHIC_DATA]" at bounding box center [326, 479] width 532 height 33
type input "2"
click at [488, 538] on input "% [DEMOGRAPHIC_DATA]" at bounding box center [326, 554] width 532 height 33
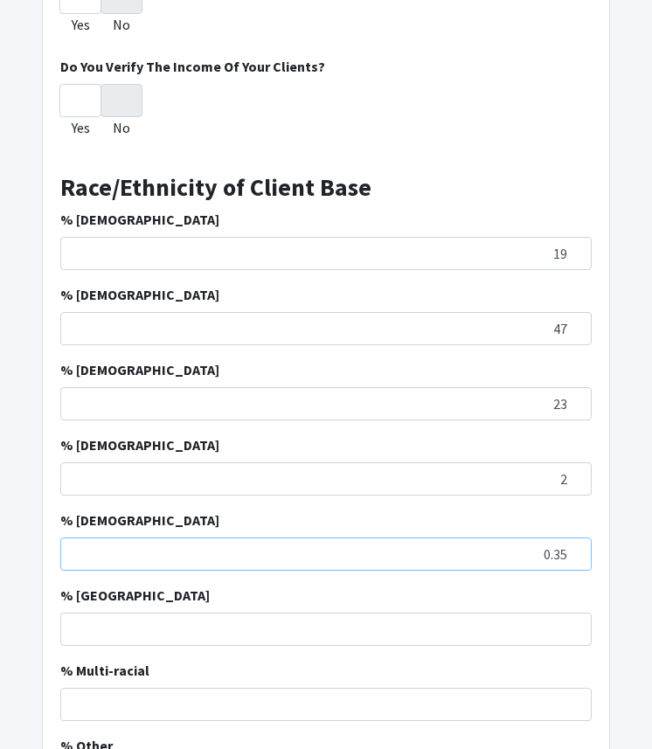
type input "0.35"
click at [472, 613] on input "% [GEOGRAPHIC_DATA]" at bounding box center [326, 629] width 532 height 33
type input "0.06"
click at [410, 701] on div "Clients Have An Income Requirement to Work With You? Yes No Do You Verify The I…" at bounding box center [326, 595] width 567 height 1313
click at [443, 688] on input "% Multi-racial" at bounding box center [326, 704] width 532 height 33
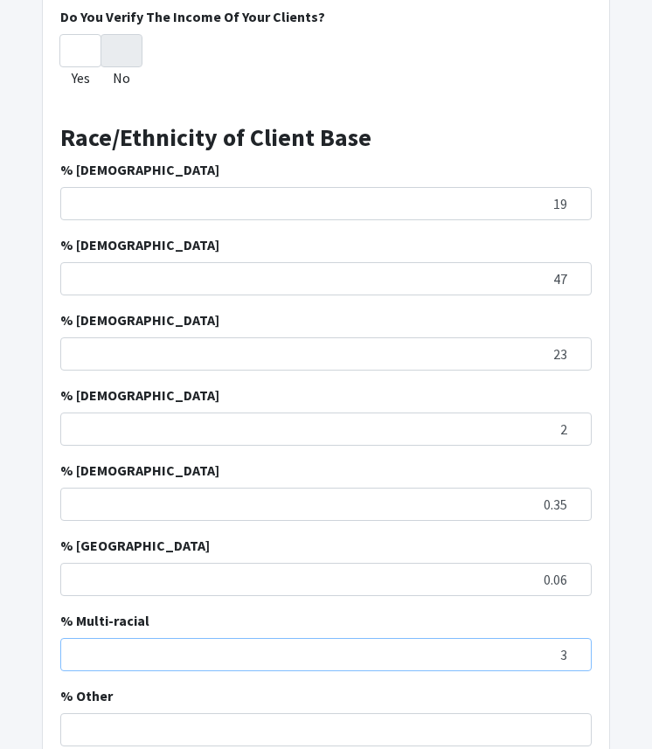
scroll to position [681, 0]
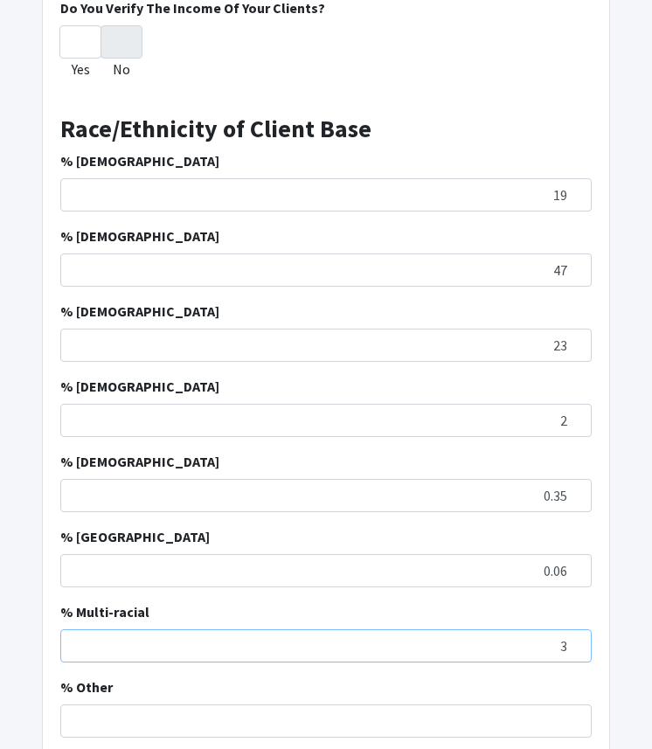
type input "3"
click at [429, 705] on input "% Other" at bounding box center [326, 721] width 532 height 33
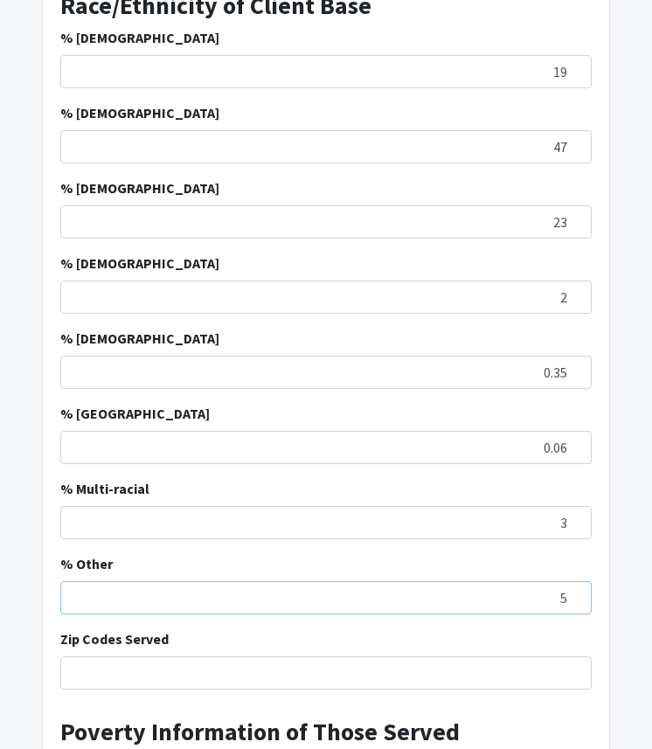
scroll to position [809, 0]
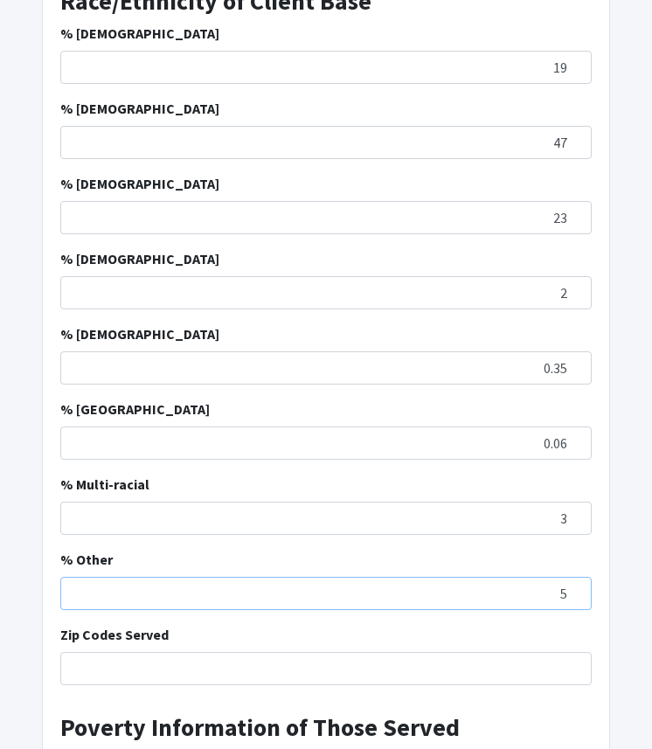
type input "5"
click at [443, 549] on div "% Other 5" at bounding box center [326, 579] width 532 height 61
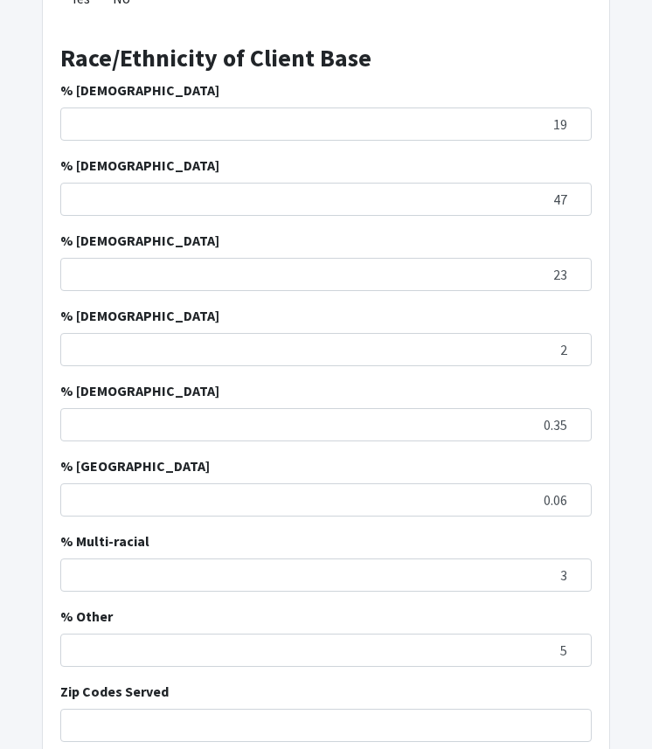
scroll to position [741, 0]
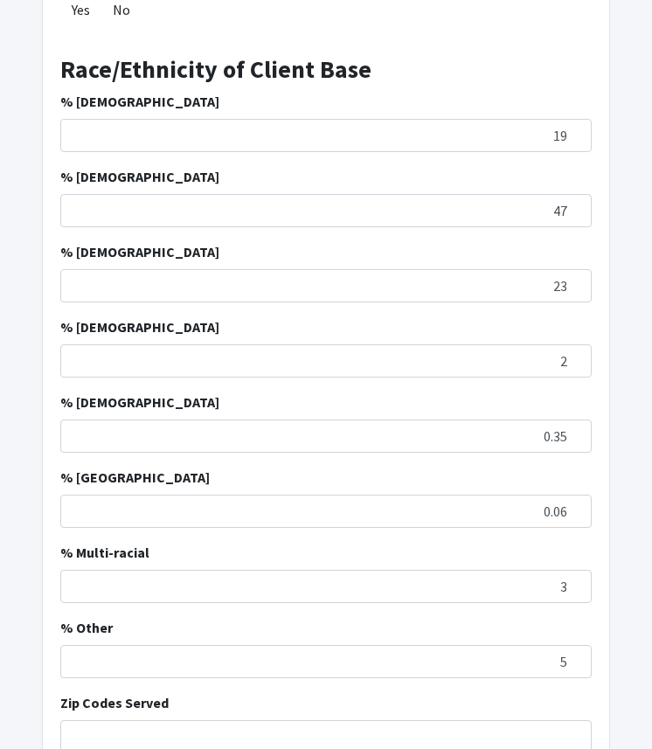
click at [443, 542] on div "% Multi-racial 3" at bounding box center [326, 572] width 532 height 61
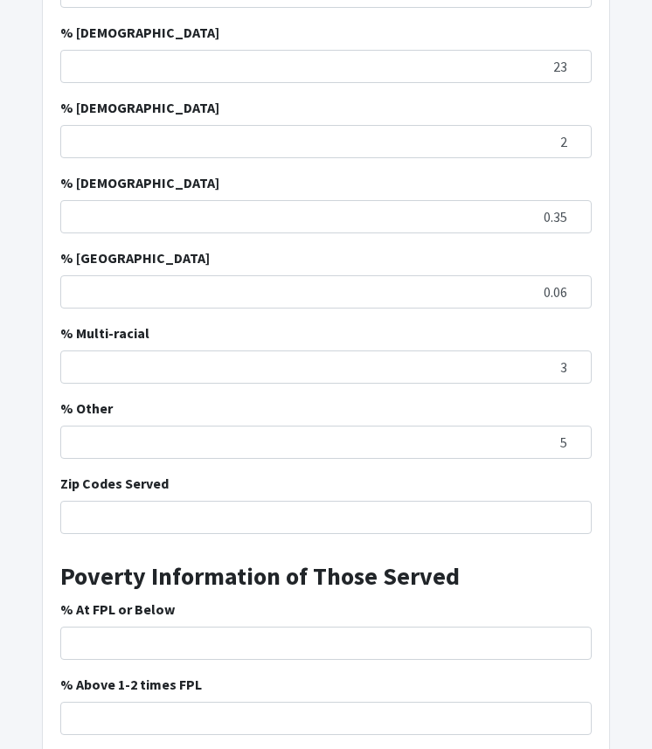
scroll to position [961, 0]
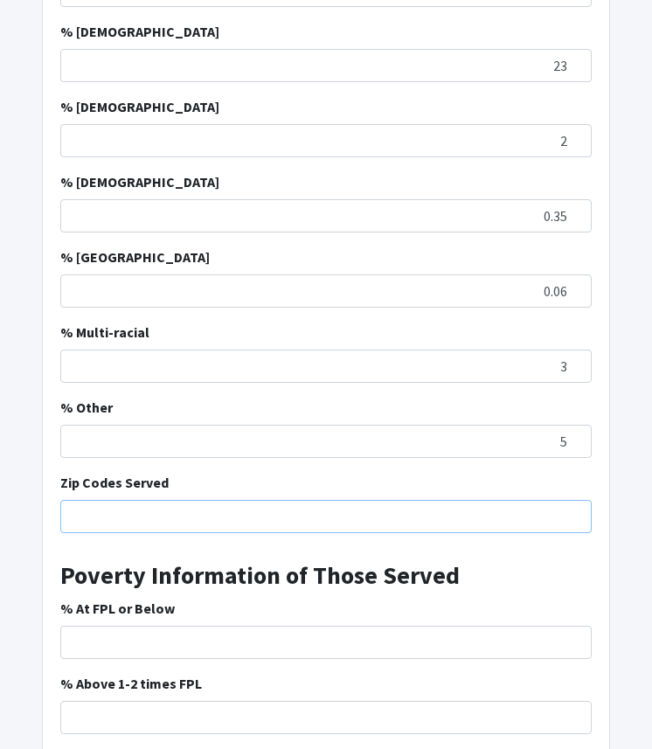
click at [148, 500] on input "Zip Codes Served" at bounding box center [326, 516] width 532 height 33
type input "27215, 27217, 27253, 27302, 27258, 27244, 27278, 27249, 27349"
click at [193, 547] on h3 "Poverty Information of Those Served" at bounding box center [326, 569] width 532 height 44
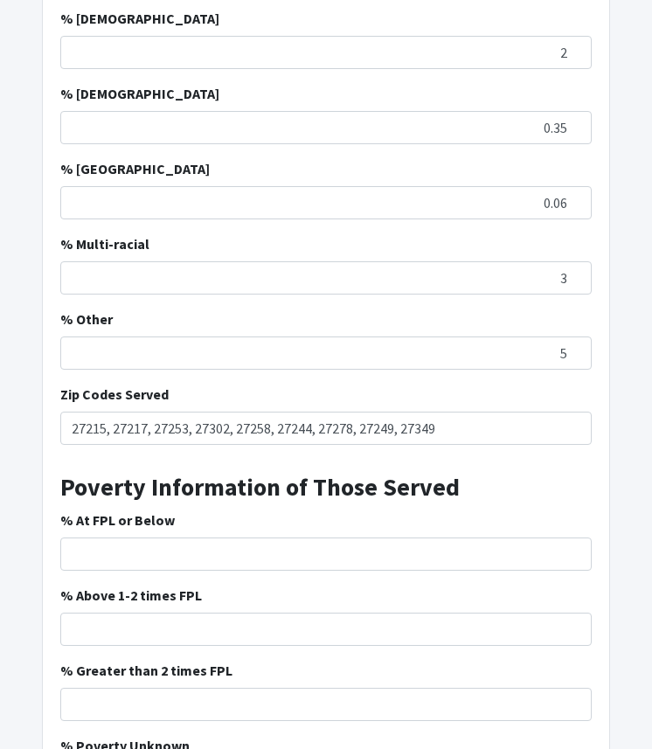
scroll to position [1052, 0]
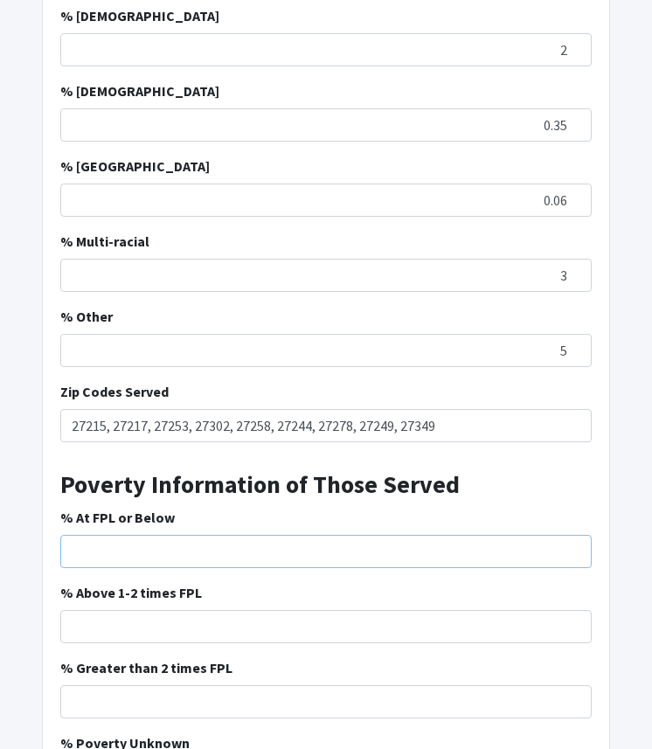
click at [207, 535] on input "% At FPL or Below" at bounding box center [326, 551] width 532 height 33
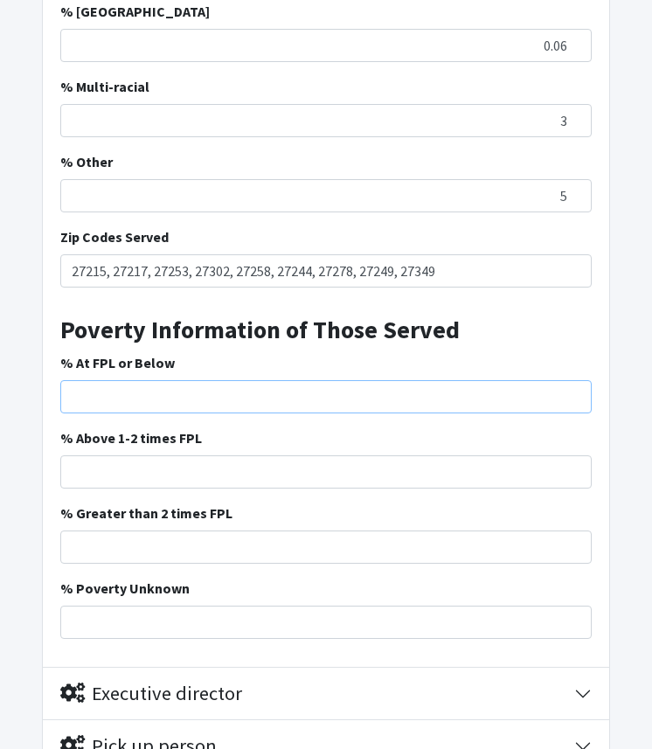
scroll to position [1204, 0]
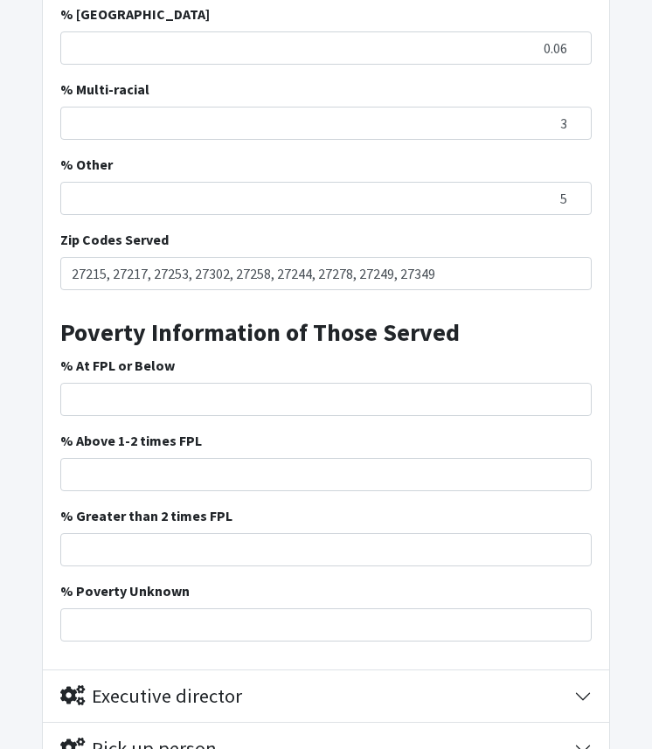
click at [177, 317] on strong "Poverty Information of Those Served" at bounding box center [260, 332] width 400 height 31
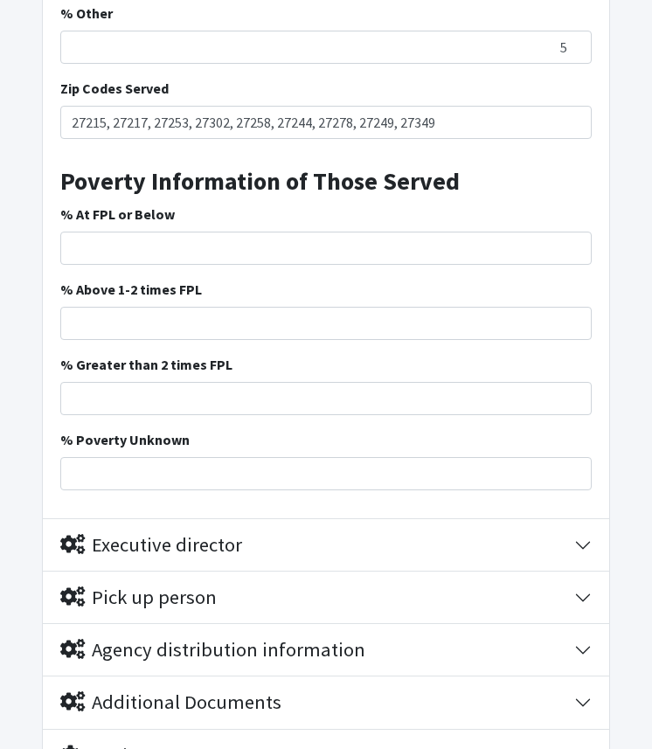
scroll to position [1356, 0]
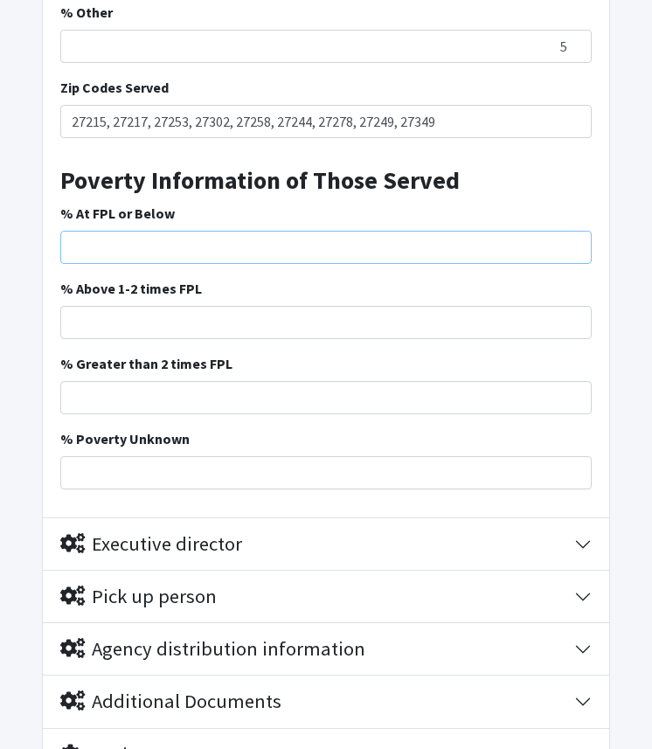
click at [114, 231] on input "% At FPL or Below" at bounding box center [326, 247] width 532 height 33
type input "46"
click at [181, 278] on label "% Above 1-2 times FPL" at bounding box center [131, 288] width 142 height 21
click at [181, 306] on input "% Above 1-2 times FPL" at bounding box center [326, 322] width 532 height 33
click at [324, 278] on div "% Above 1-2 times FPL" at bounding box center [326, 308] width 532 height 61
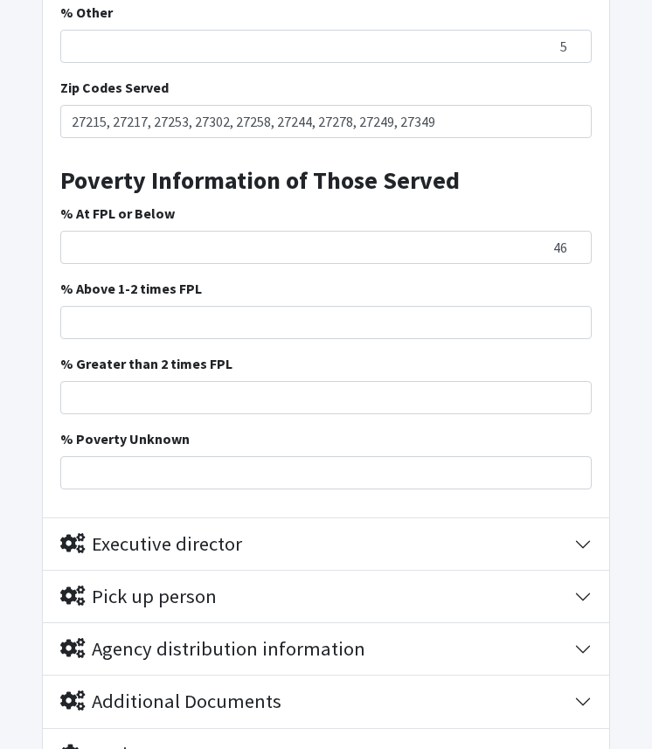
click at [443, 306] on input "% Above 1-2 times FPL" at bounding box center [326, 322] width 532 height 33
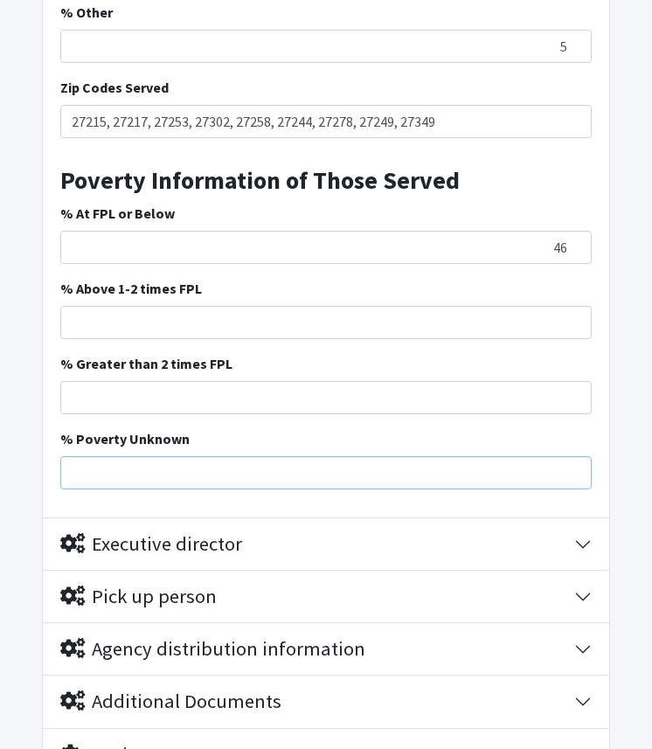
click at [363, 457] on input "% Poverty Unknown" at bounding box center [326, 473] width 532 height 33
type input "54"
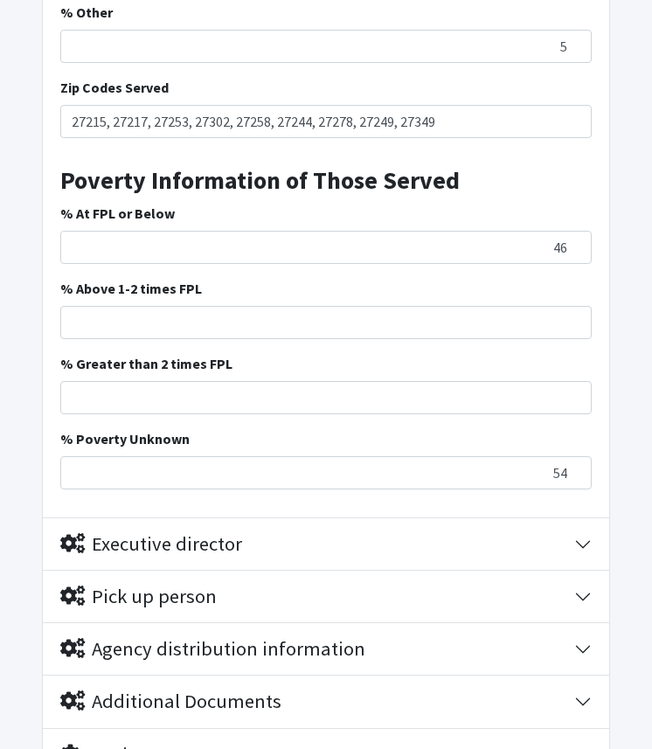
click at [365, 429] on div "% Poverty Unknown 54" at bounding box center [326, 459] width 532 height 61
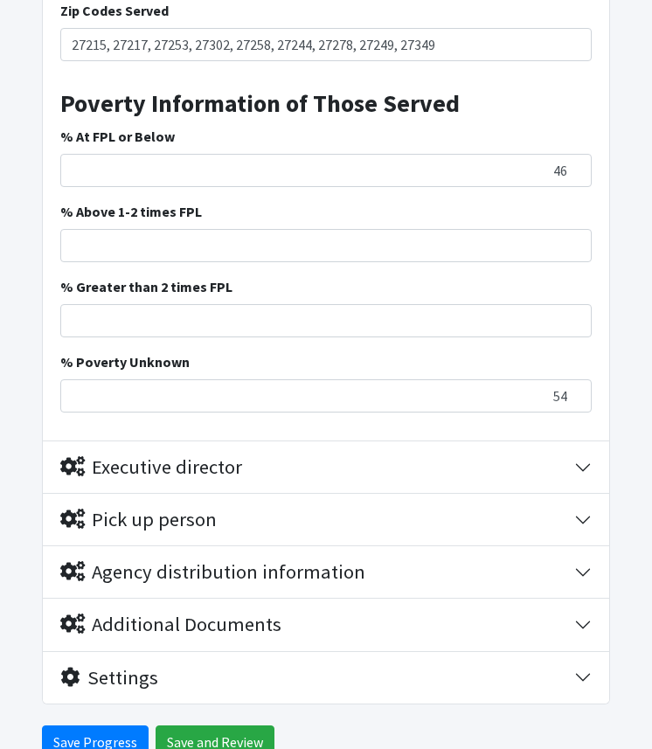
scroll to position [1445, 0]
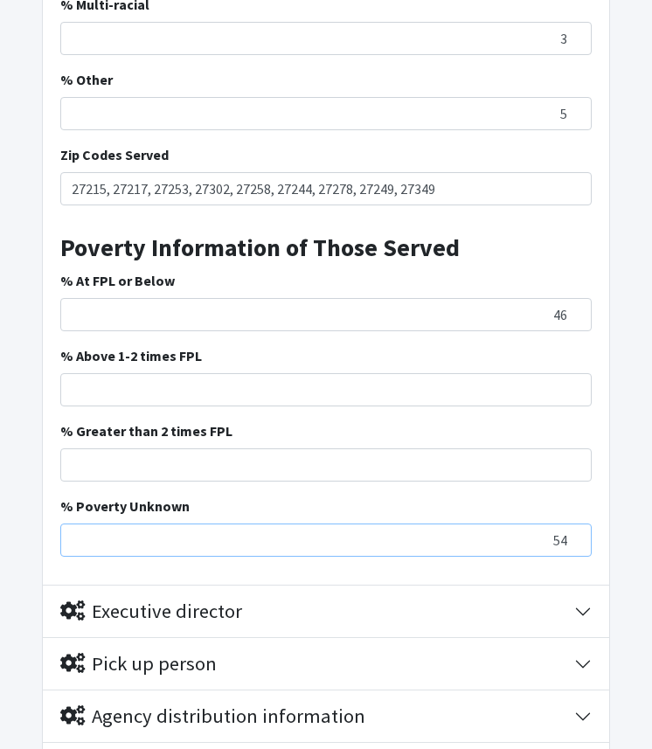
scroll to position [1290, 0]
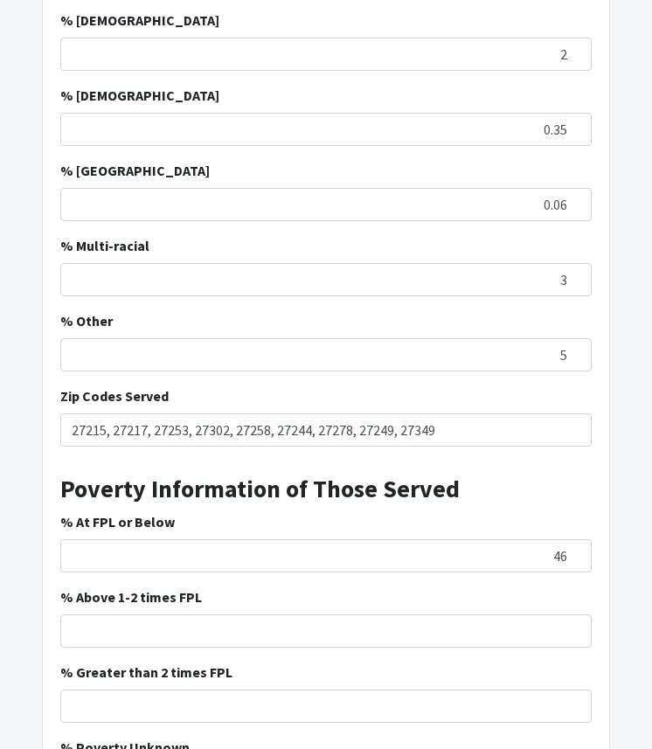
scroll to position [1492, 0]
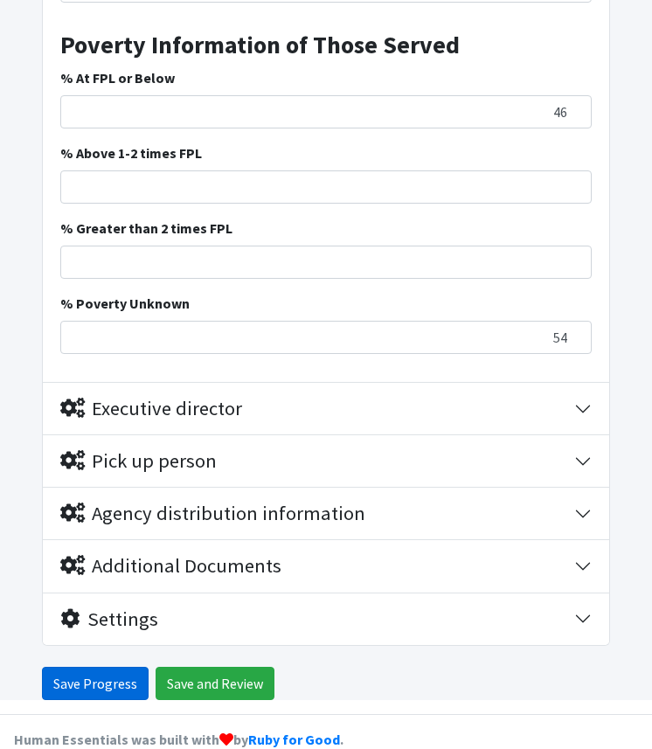
click at [66, 667] on input "Save Progress" at bounding box center [95, 683] width 107 height 33
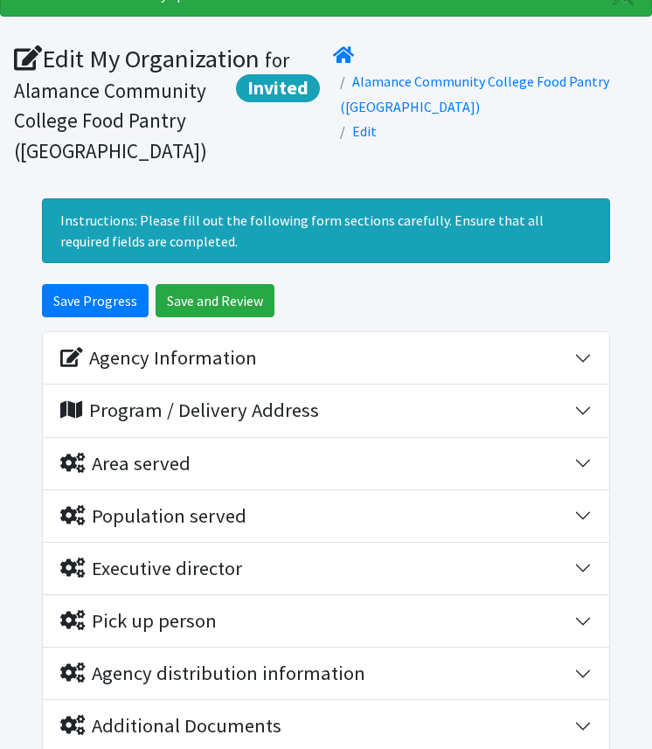
scroll to position [78, 0]
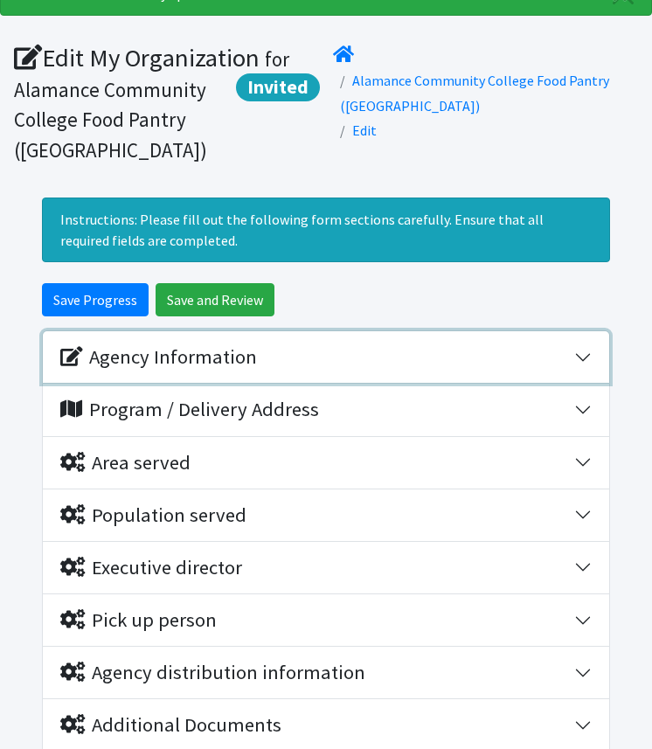
click at [263, 344] on button "Agency Information" at bounding box center [326, 357] width 567 height 52
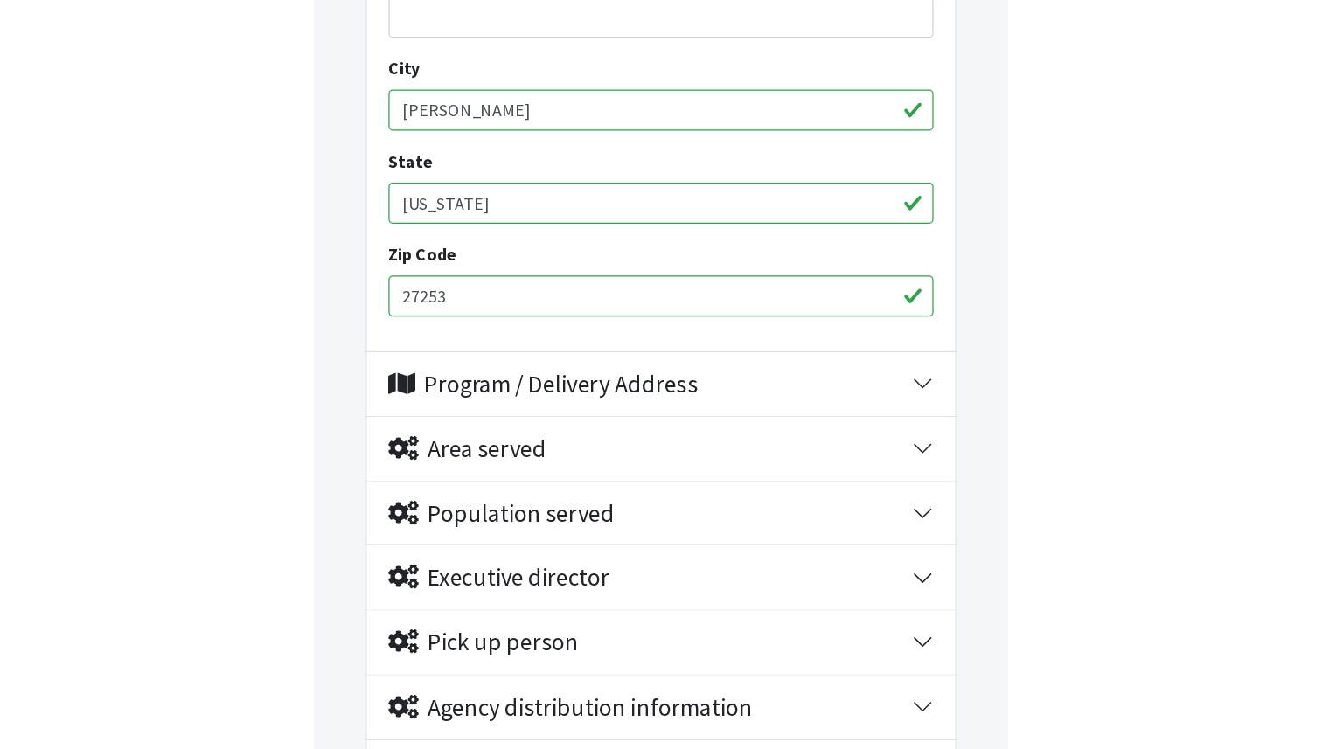
scroll to position [837, 0]
